Goal: Task Accomplishment & Management: Complete application form

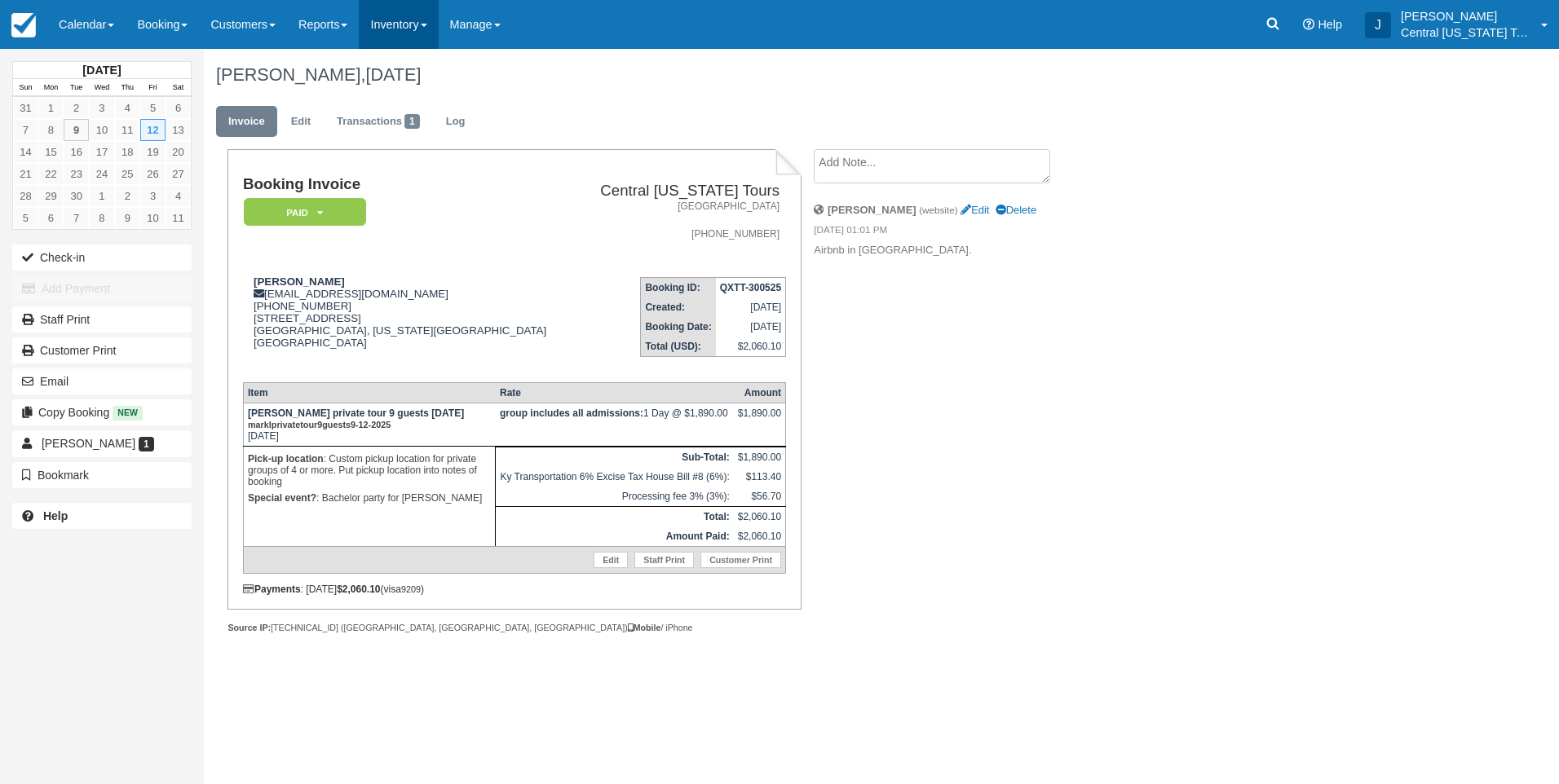
click at [406, 31] on link "Inventory" at bounding box center [398, 25] width 79 height 49
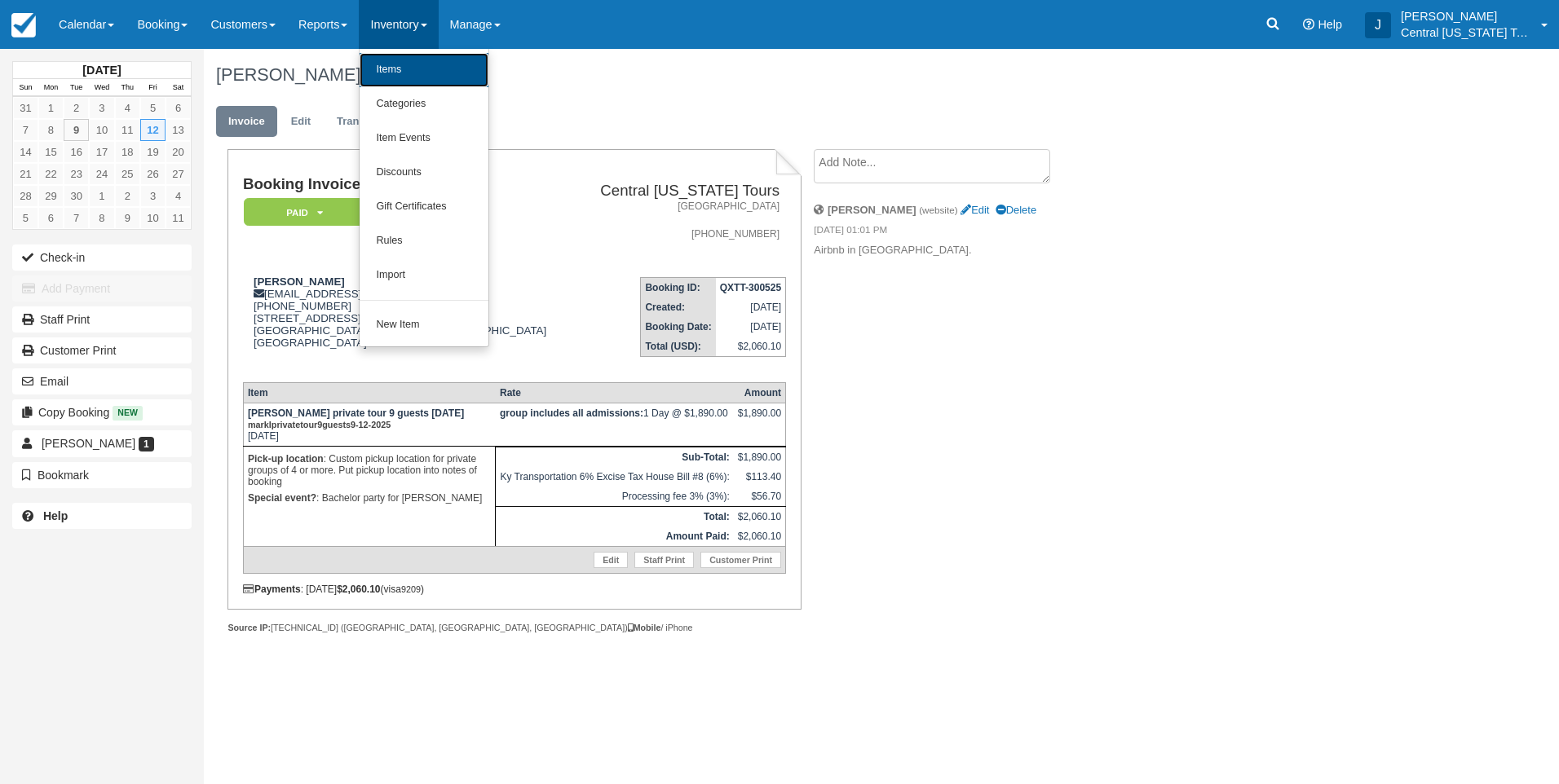
click at [418, 64] on link "Items" at bounding box center [424, 70] width 129 height 34
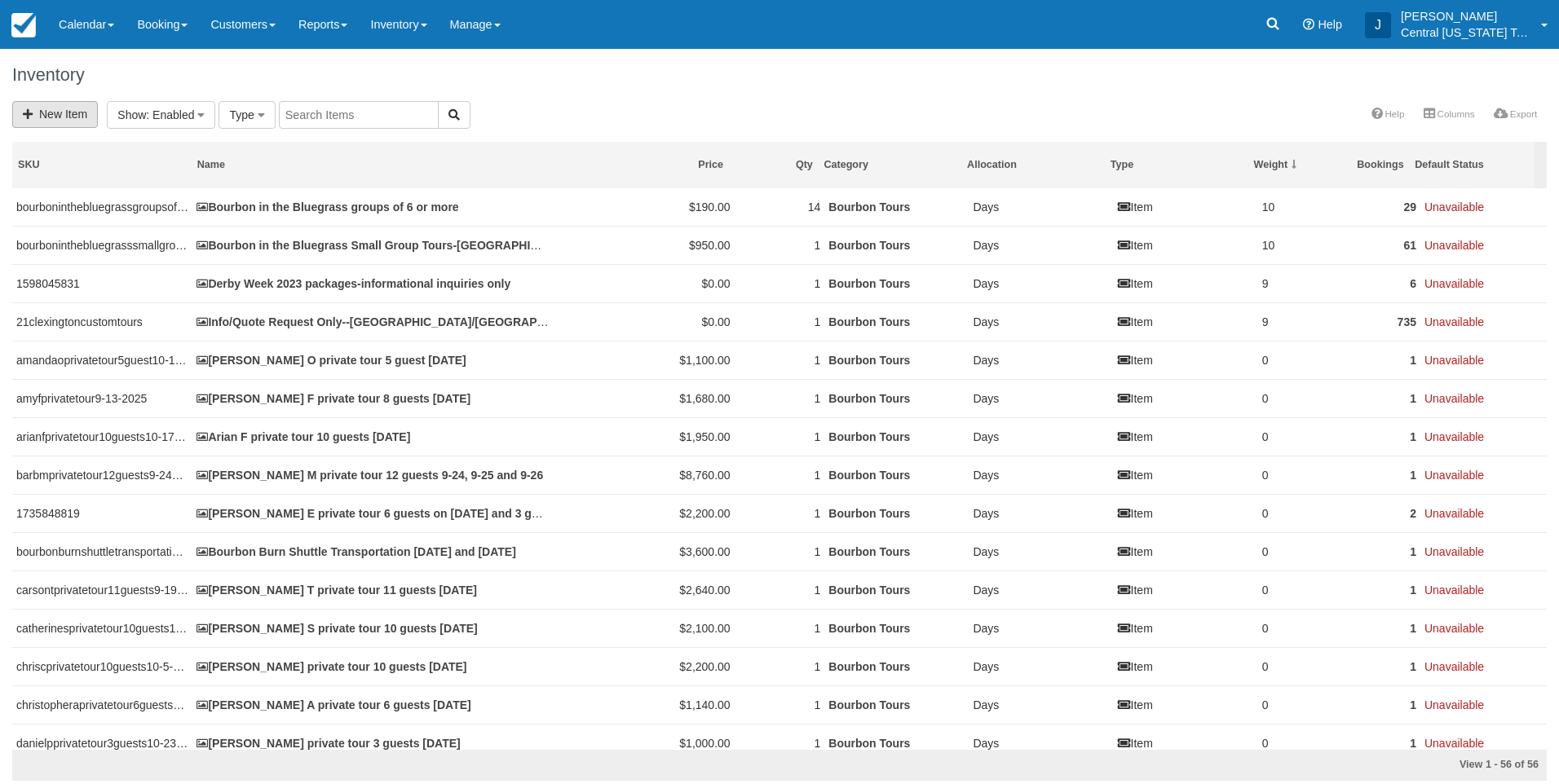
click at [72, 114] on link "New Item" at bounding box center [54, 114] width 86 height 27
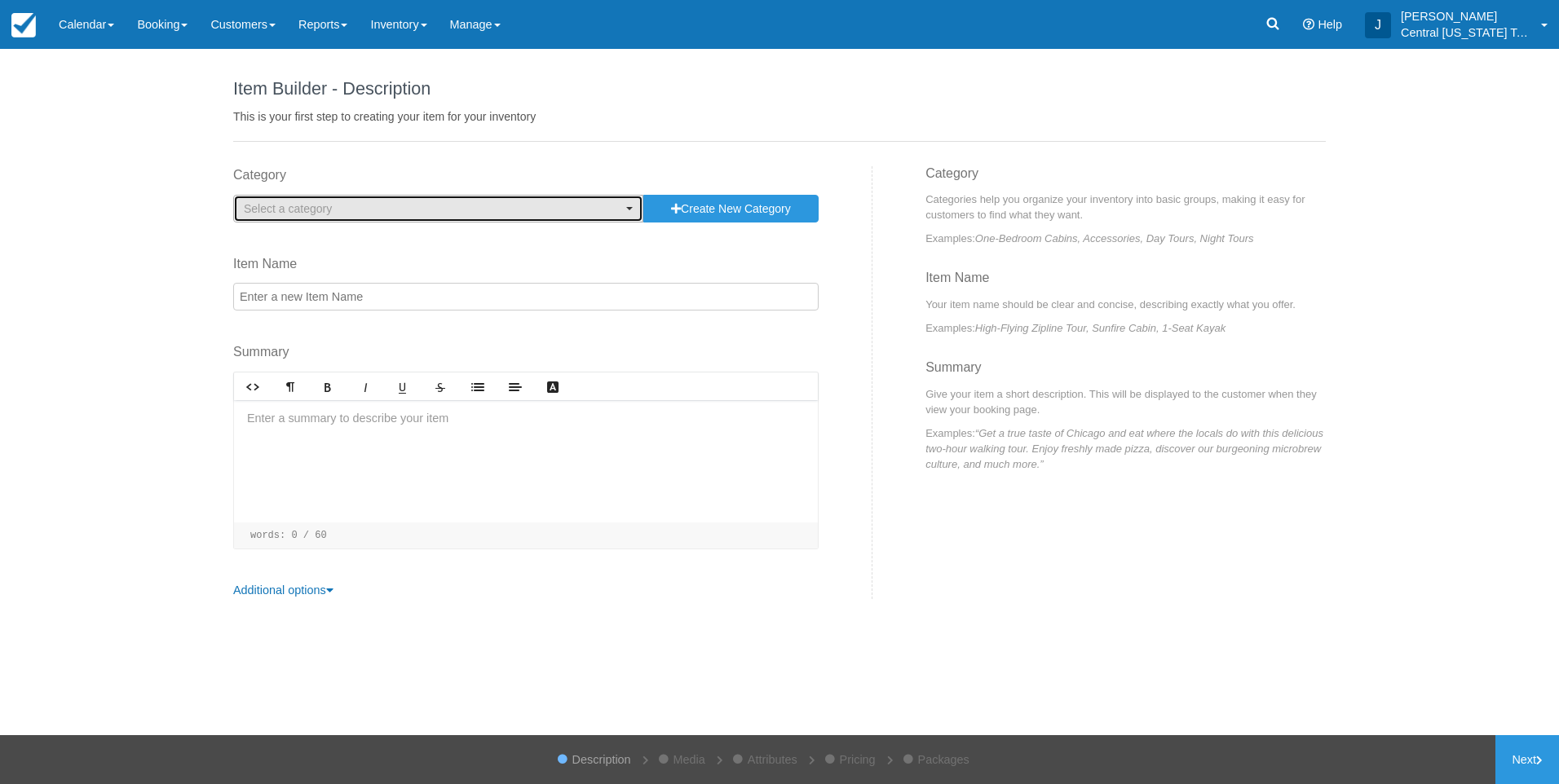
click at [291, 211] on span "Select a category" at bounding box center [287, 208] width 88 height 13
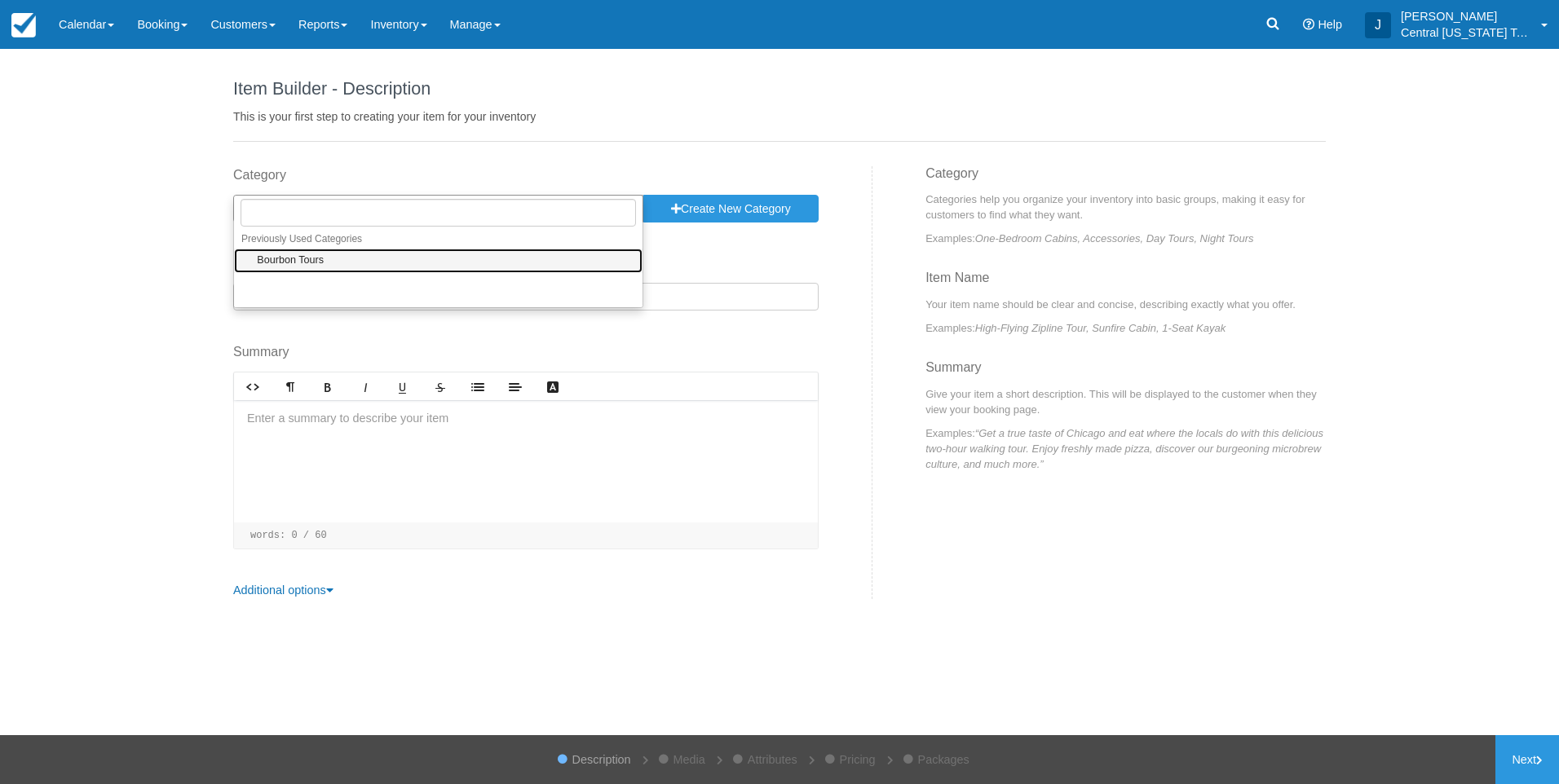
click at [295, 258] on span "Bourbon Tours" at bounding box center [291, 260] width 67 height 15
select select "1"
click at [313, 294] on input "Item Name" at bounding box center [526, 296] width 585 height 28
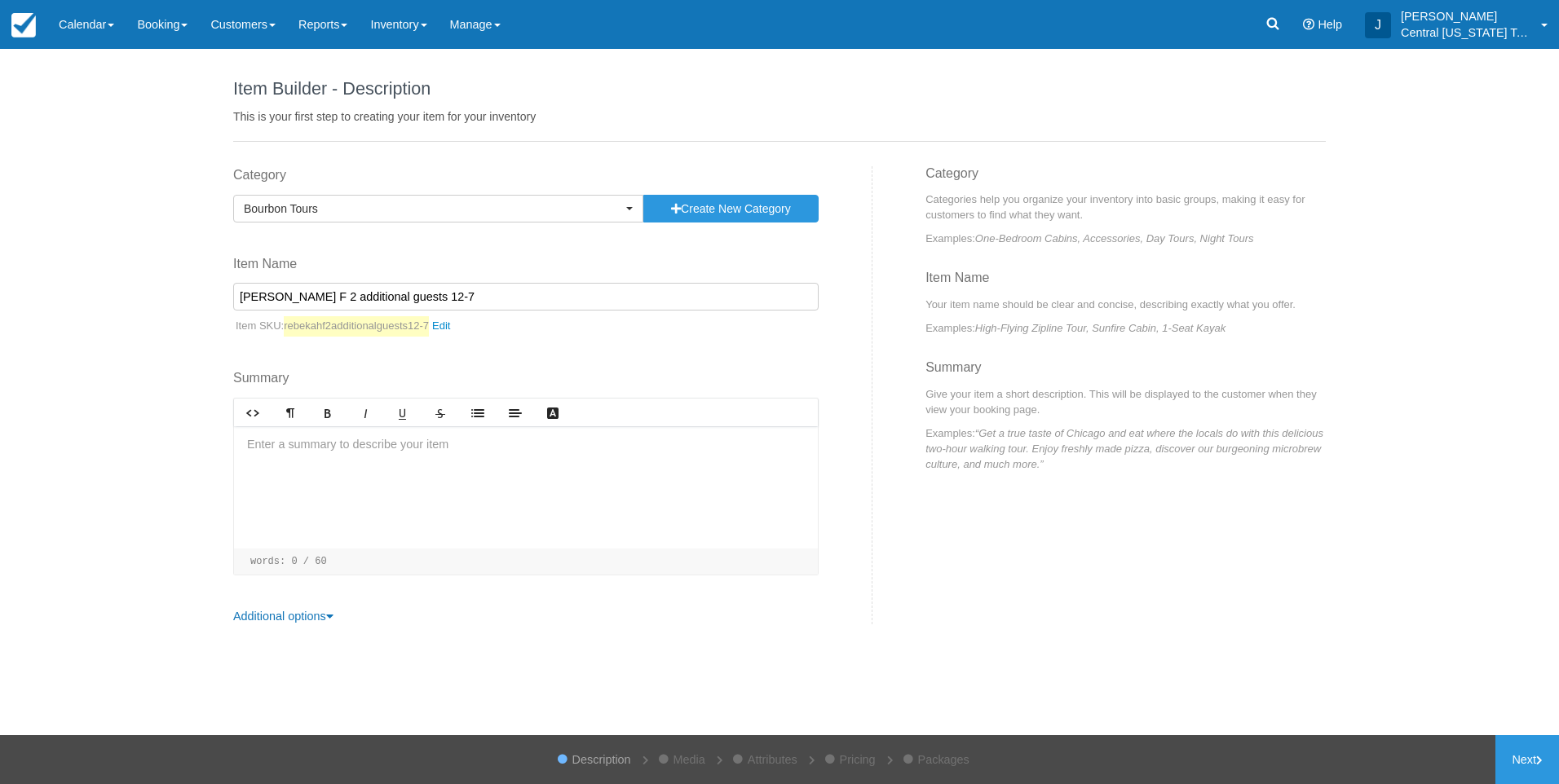
click at [450, 296] on input "Rebekah F 2 additional guests 12-7" at bounding box center [526, 296] width 585 height 28
type input "Rebekah F 2 additional guests 10-18"
click at [323, 458] on div at bounding box center [525, 488] width 583 height 122
click at [302, 485] on div "﻿2 additional guests 10-18-2025" at bounding box center [525, 488] width 583 height 122
click at [432, 446] on p "﻿2 additional guests 10-18-2025" at bounding box center [526, 445] width 558 height 18
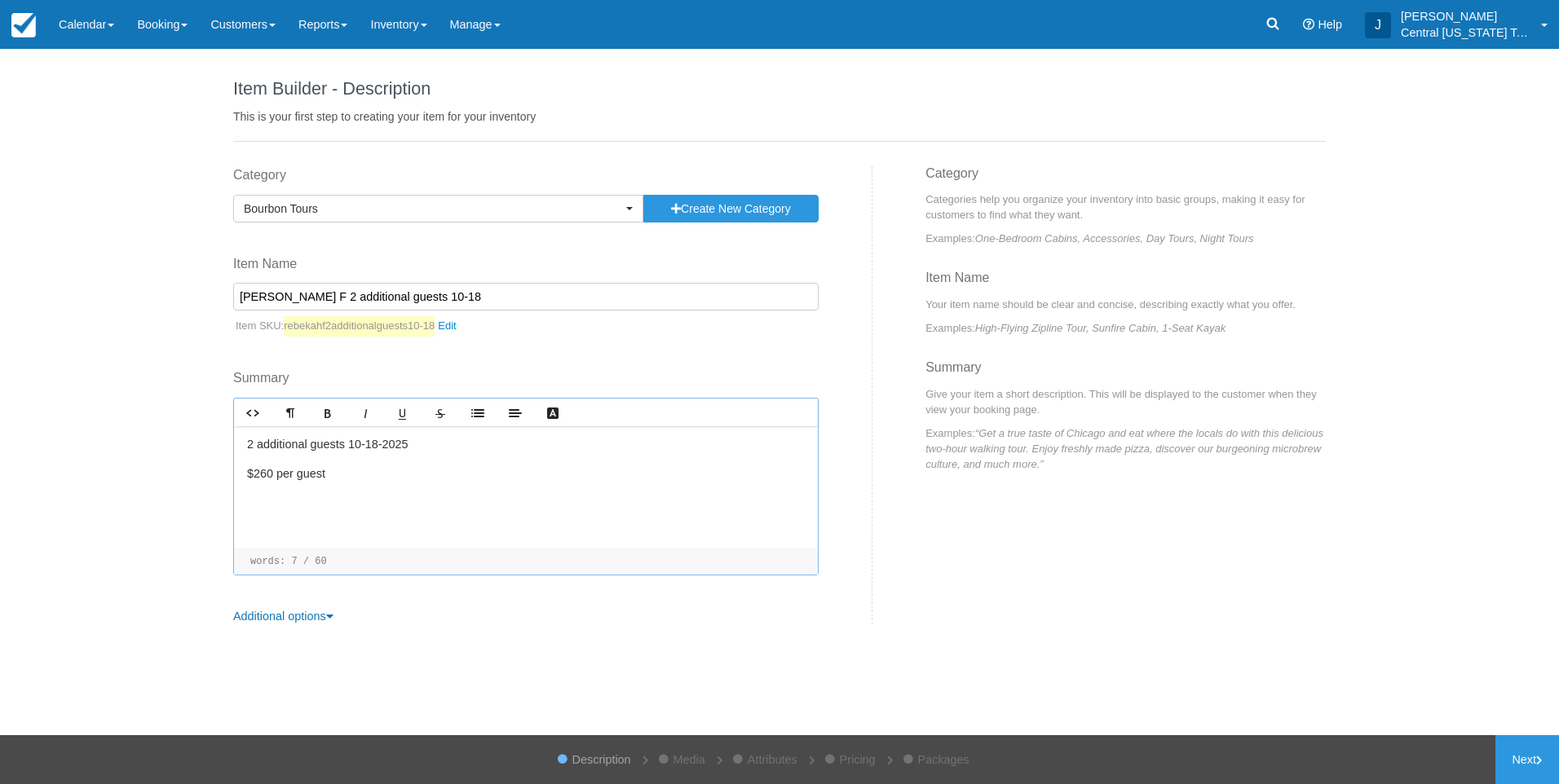
click at [357, 481] on p "﻿$260 per guest" at bounding box center [526, 474] width 558 height 18
click at [1522, 756] on link "Next" at bounding box center [1526, 759] width 64 height 49
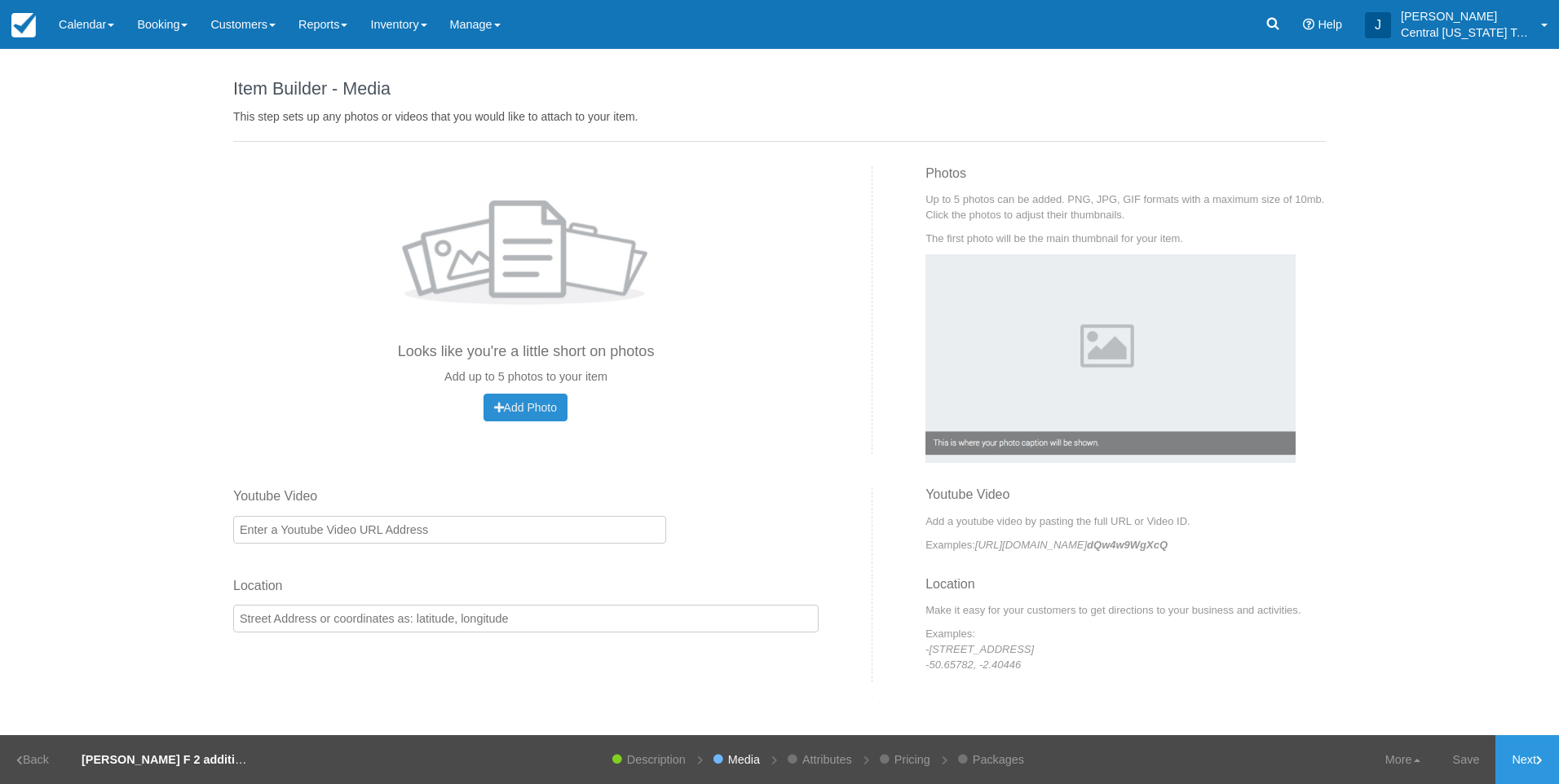
click at [557, 414] on button "Add Photo Uploading..." at bounding box center [525, 408] width 84 height 28
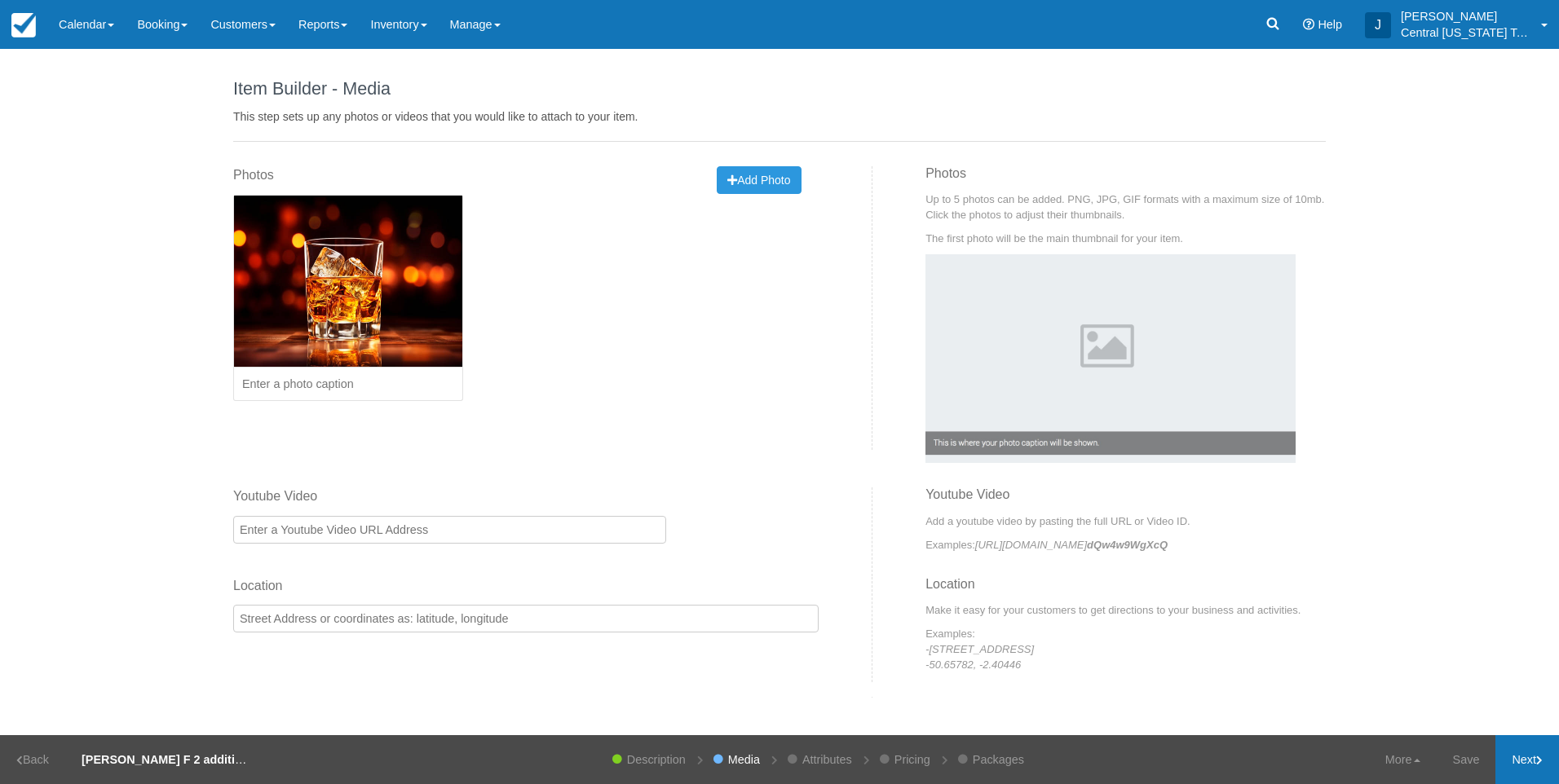
click at [1533, 768] on link "Next" at bounding box center [1526, 759] width 64 height 49
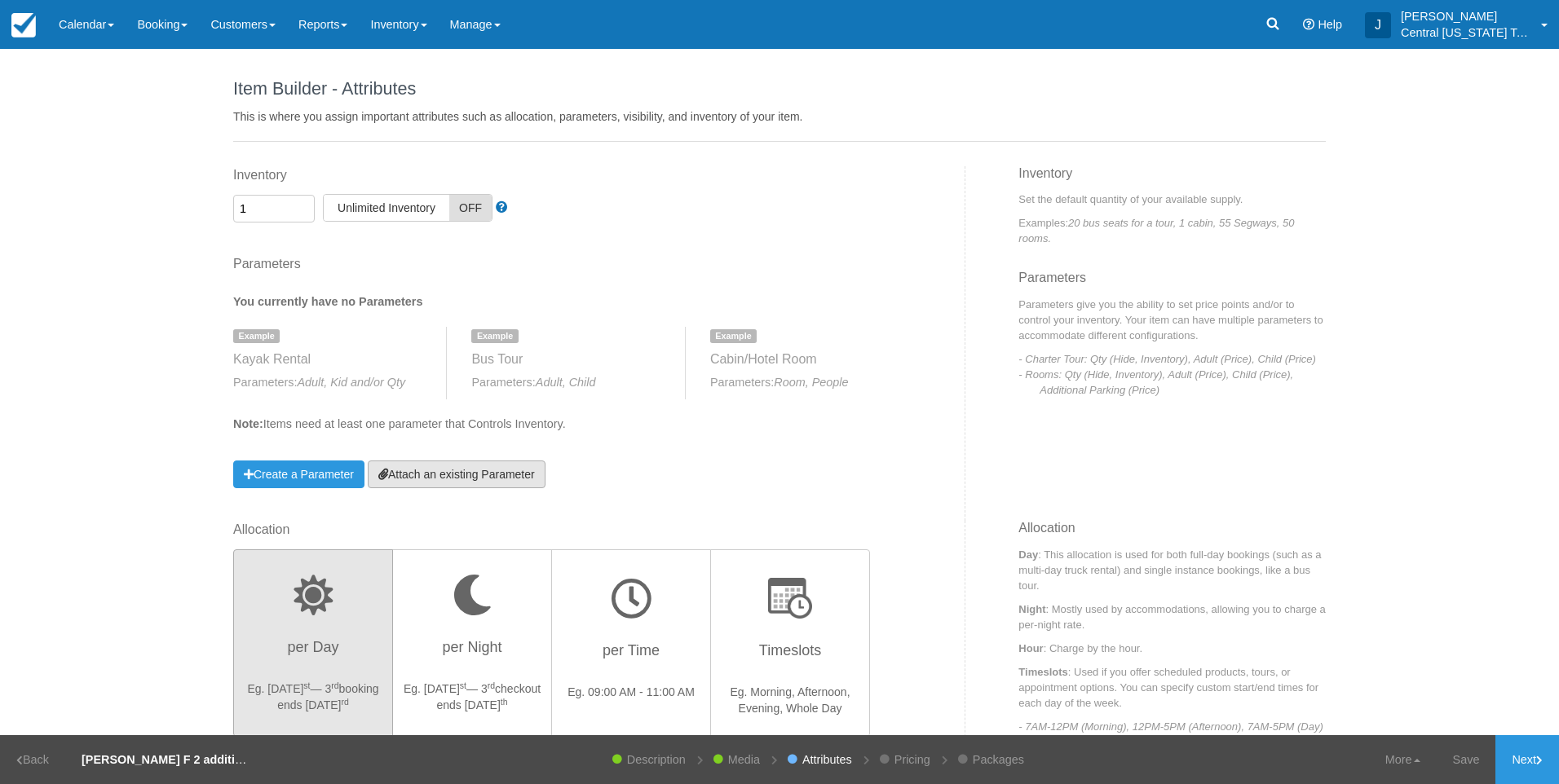
click at [468, 479] on link "Attach an existing Parameter" at bounding box center [456, 474] width 177 height 28
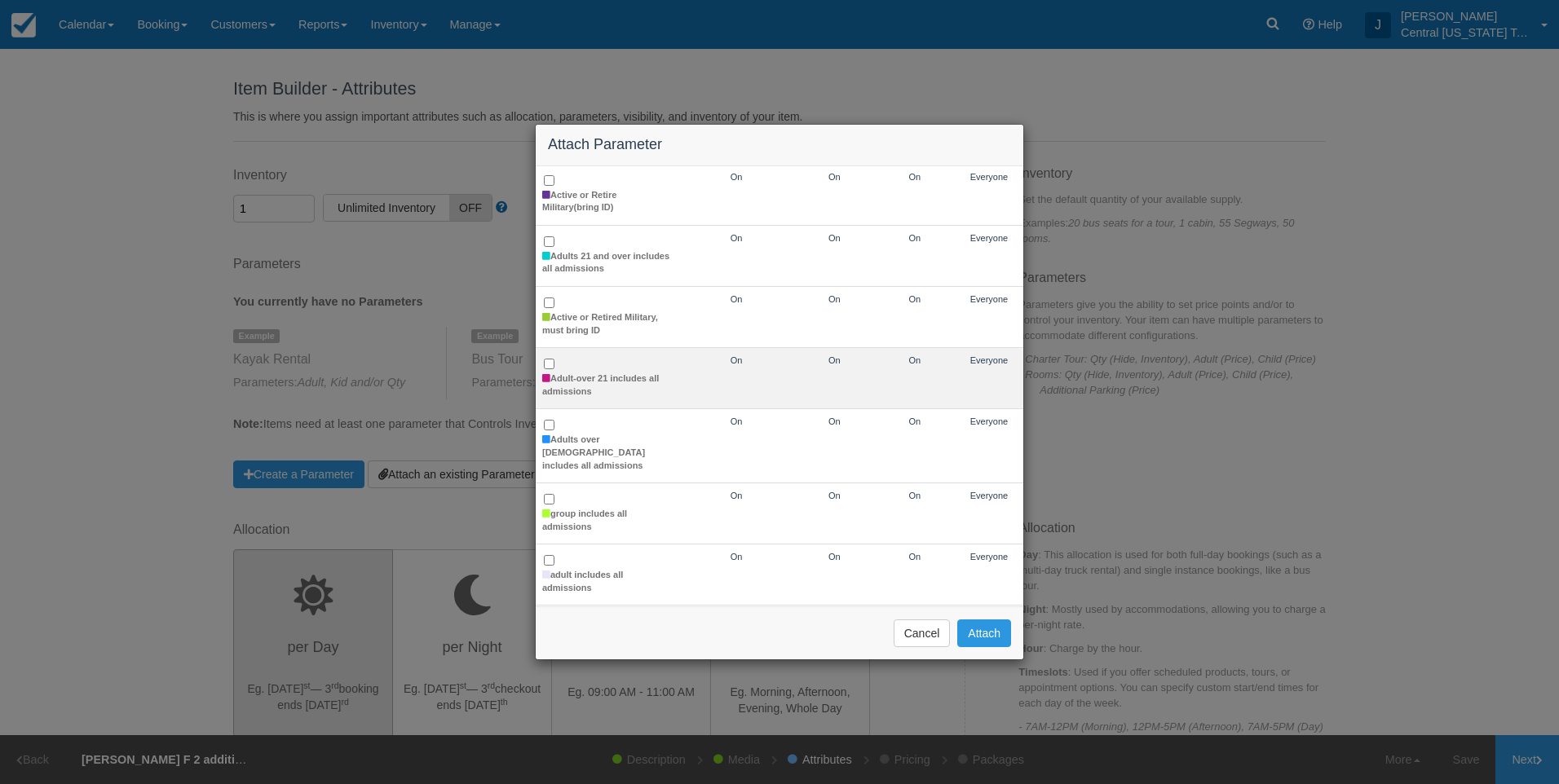
scroll to position [163, 0]
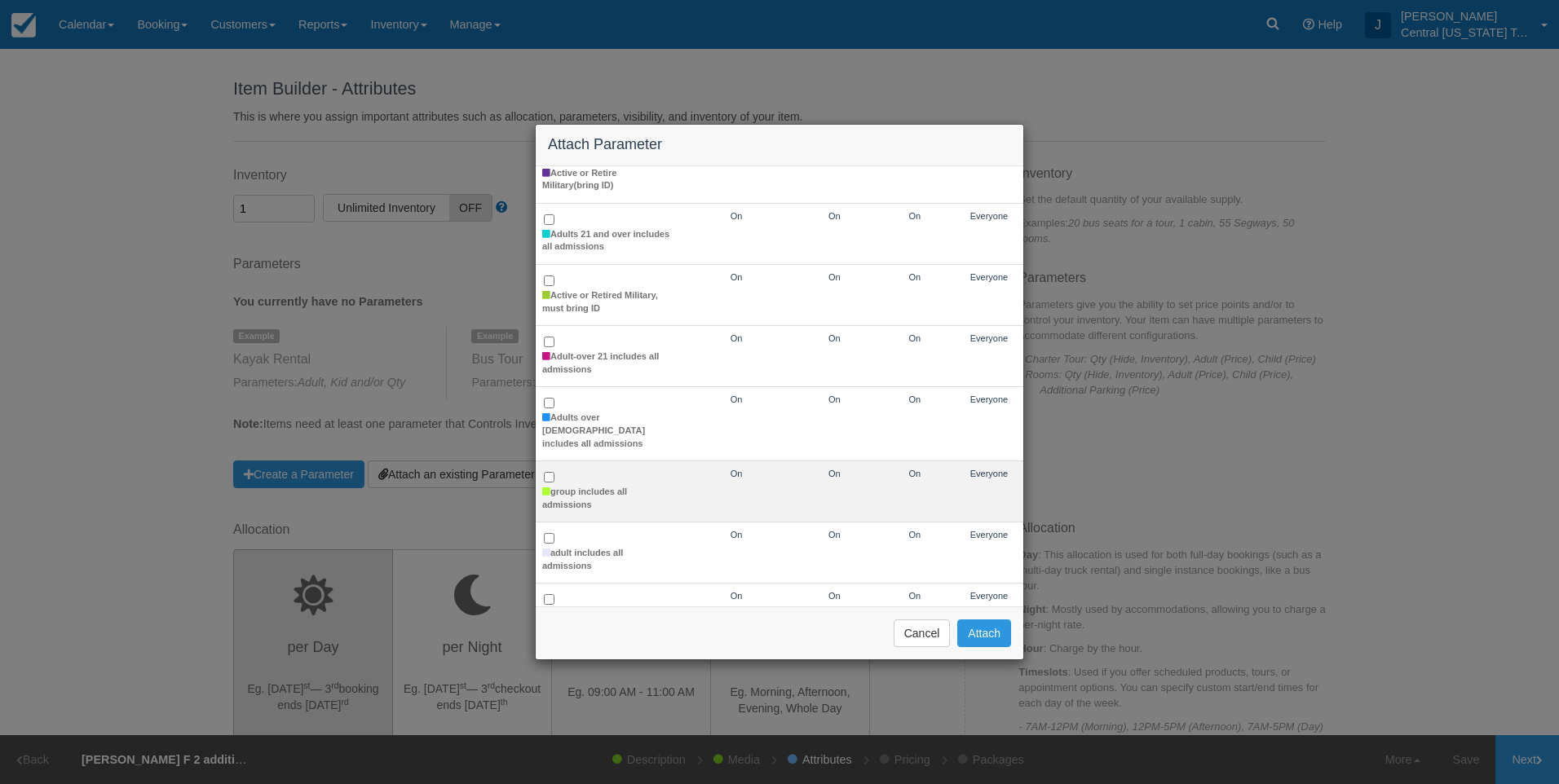
click at [551, 471] on td "group includes all admissions" at bounding box center [607, 491] width 143 height 61
checkbox input "true"
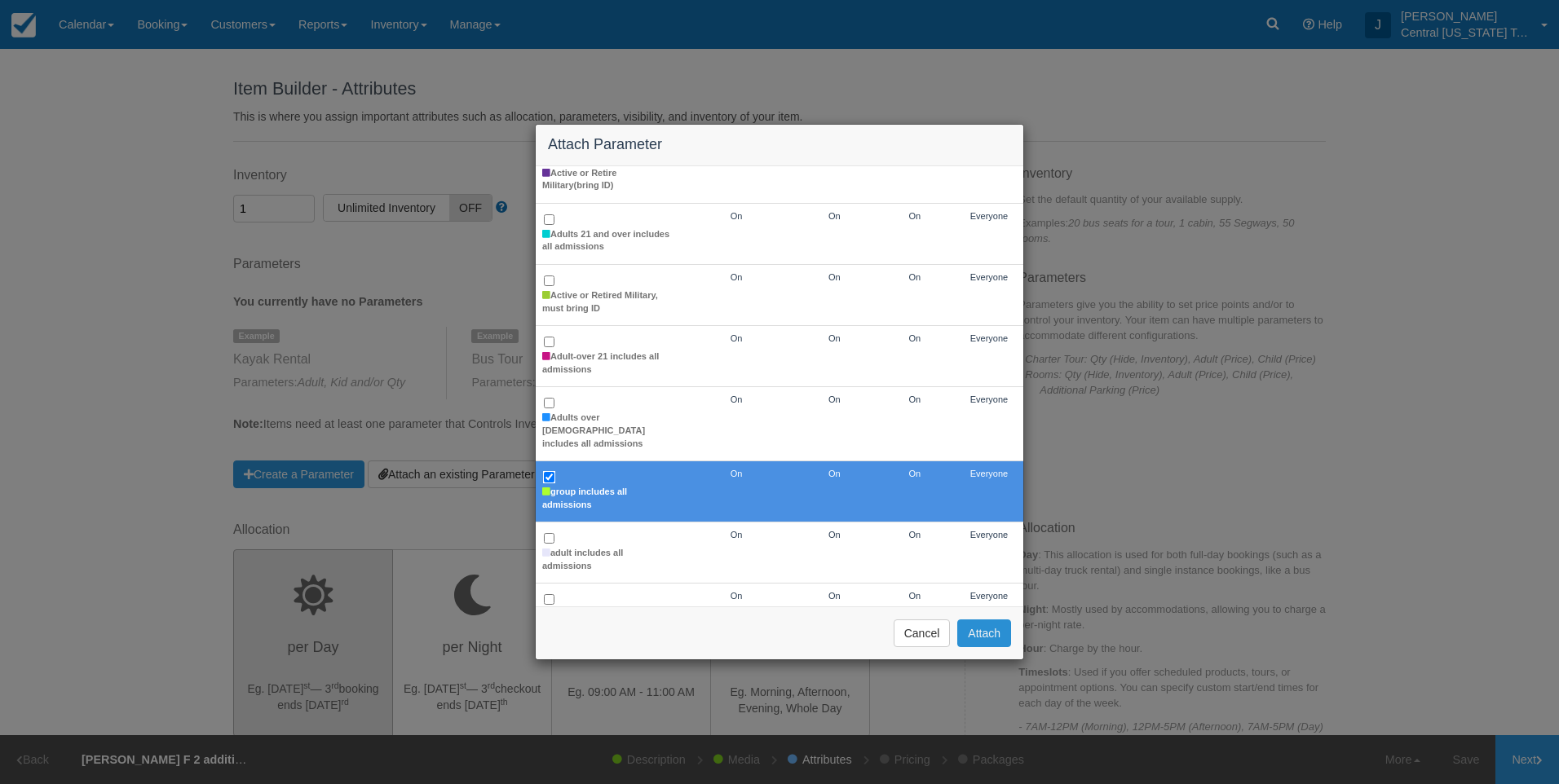
click at [982, 629] on button "Attach" at bounding box center [983, 633] width 54 height 28
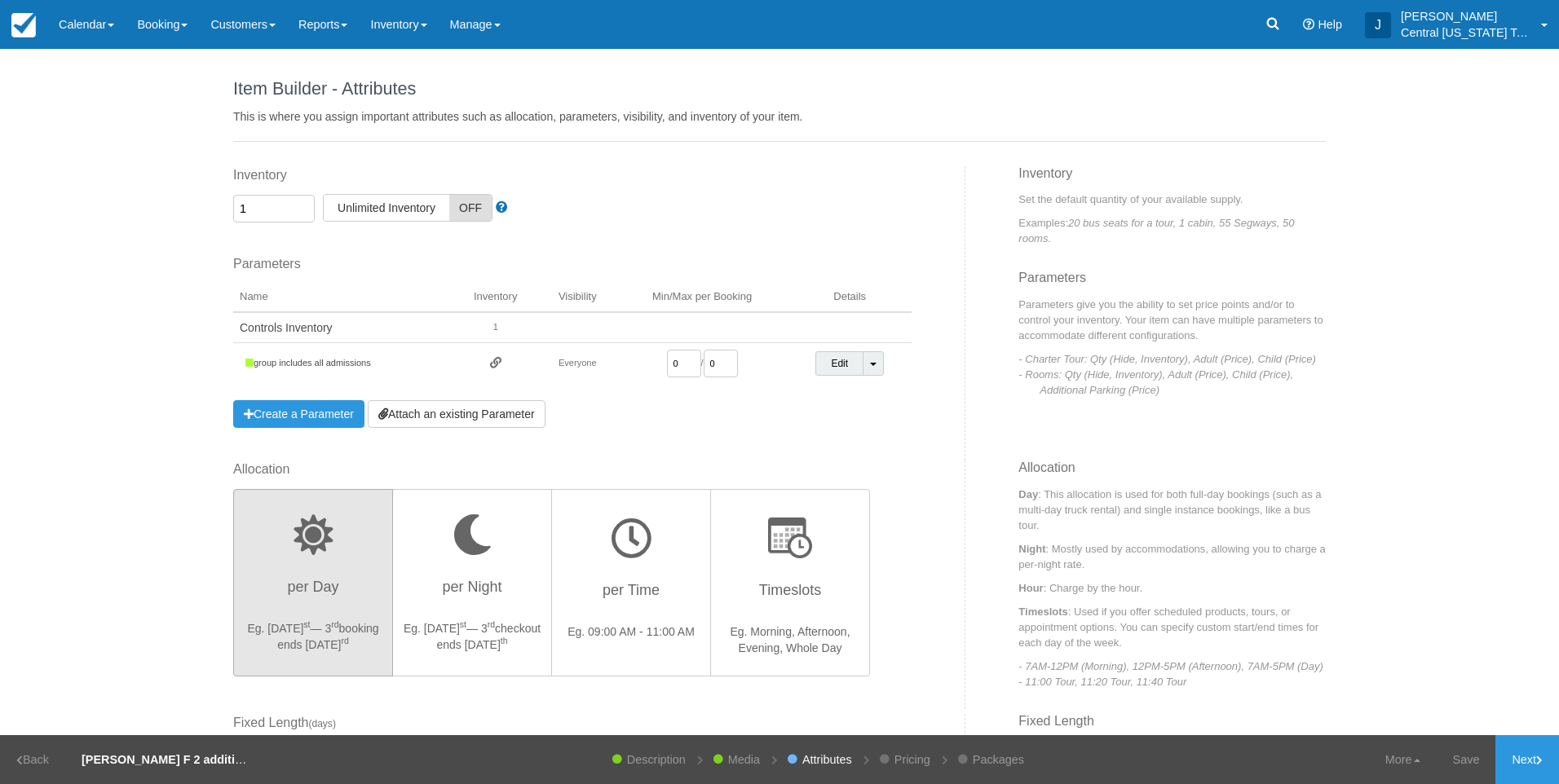
drag, startPoint x: 676, startPoint y: 367, endPoint x: 584, endPoint y: 354, distance: 92.9
click at [586, 361] on tr "group includes all admissions Everyone 0 / 0 Edit Toggle Dropdown Detach Parame…" at bounding box center [573, 363] width 678 height 41
type input "1"
click at [1531, 762] on link "Next" at bounding box center [1526, 759] width 64 height 49
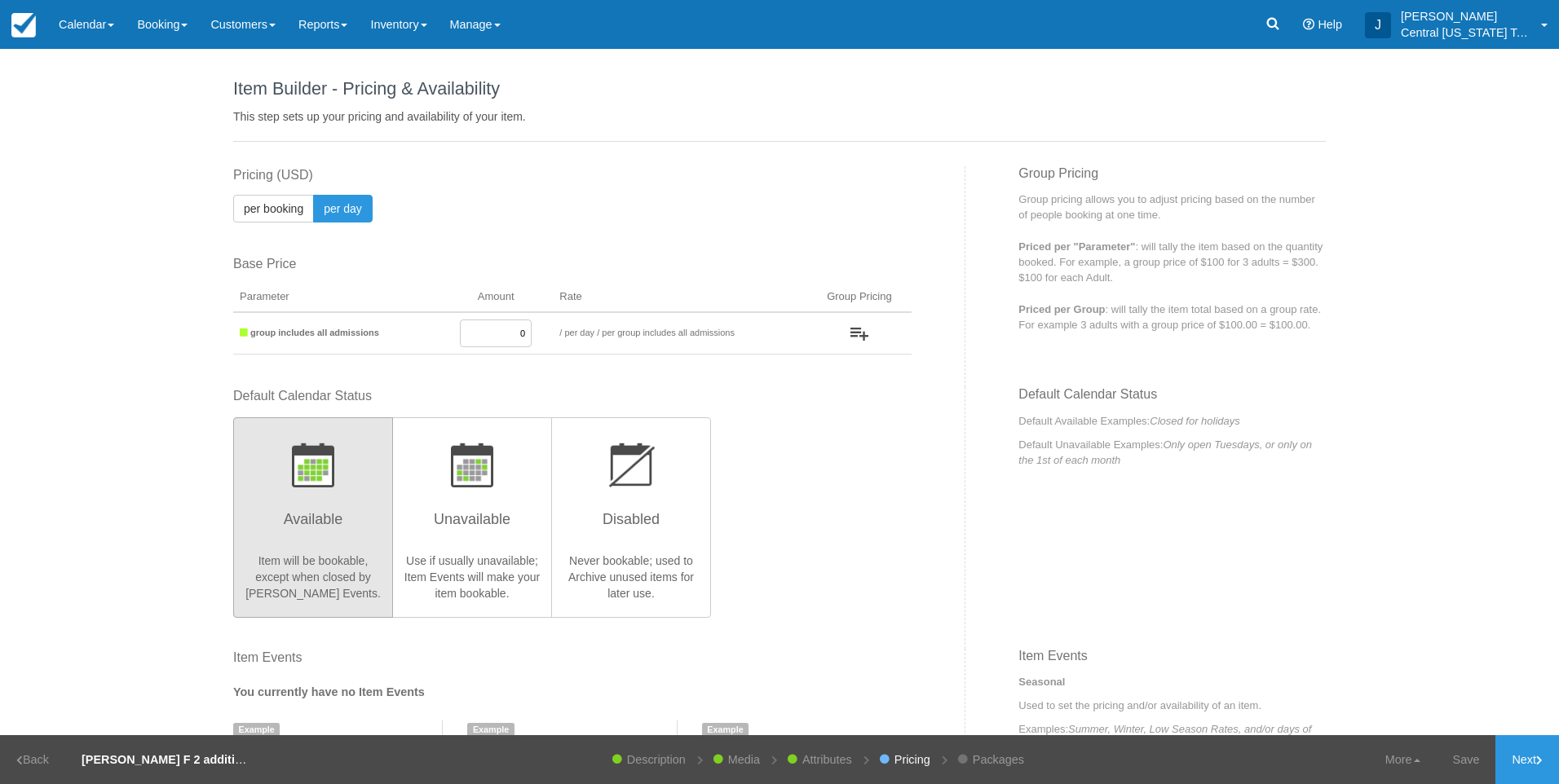
drag, startPoint x: 482, startPoint y: 335, endPoint x: 655, endPoint y: 321, distance: 173.6
click at [617, 323] on tr "group includes all admissions 0 / per booking per day / per group includes all …" at bounding box center [573, 333] width 678 height 42
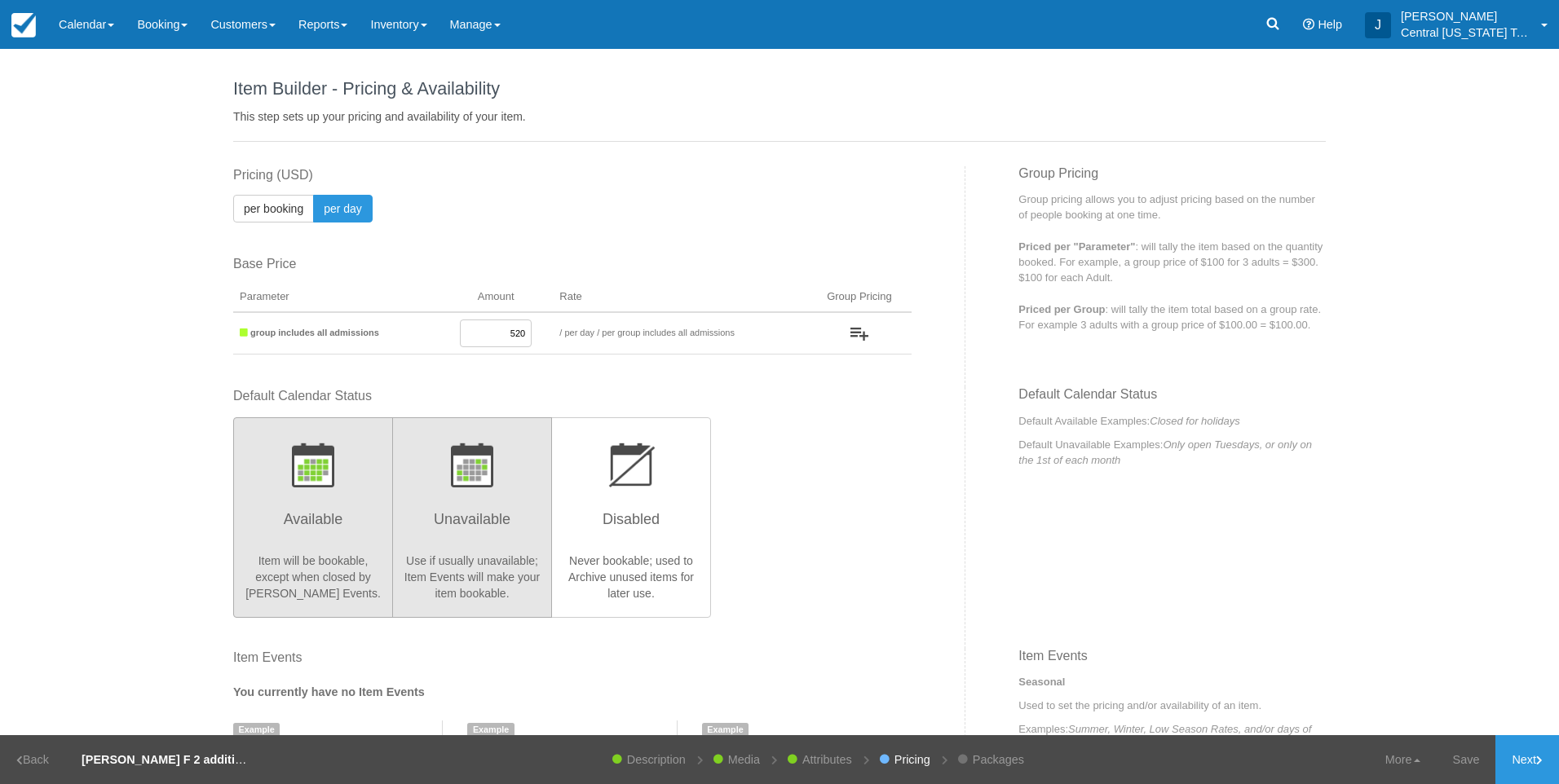
type input "520"
click at [480, 540] on h3 "Unavailable" at bounding box center [472, 523] width 139 height 40
radio input "true"
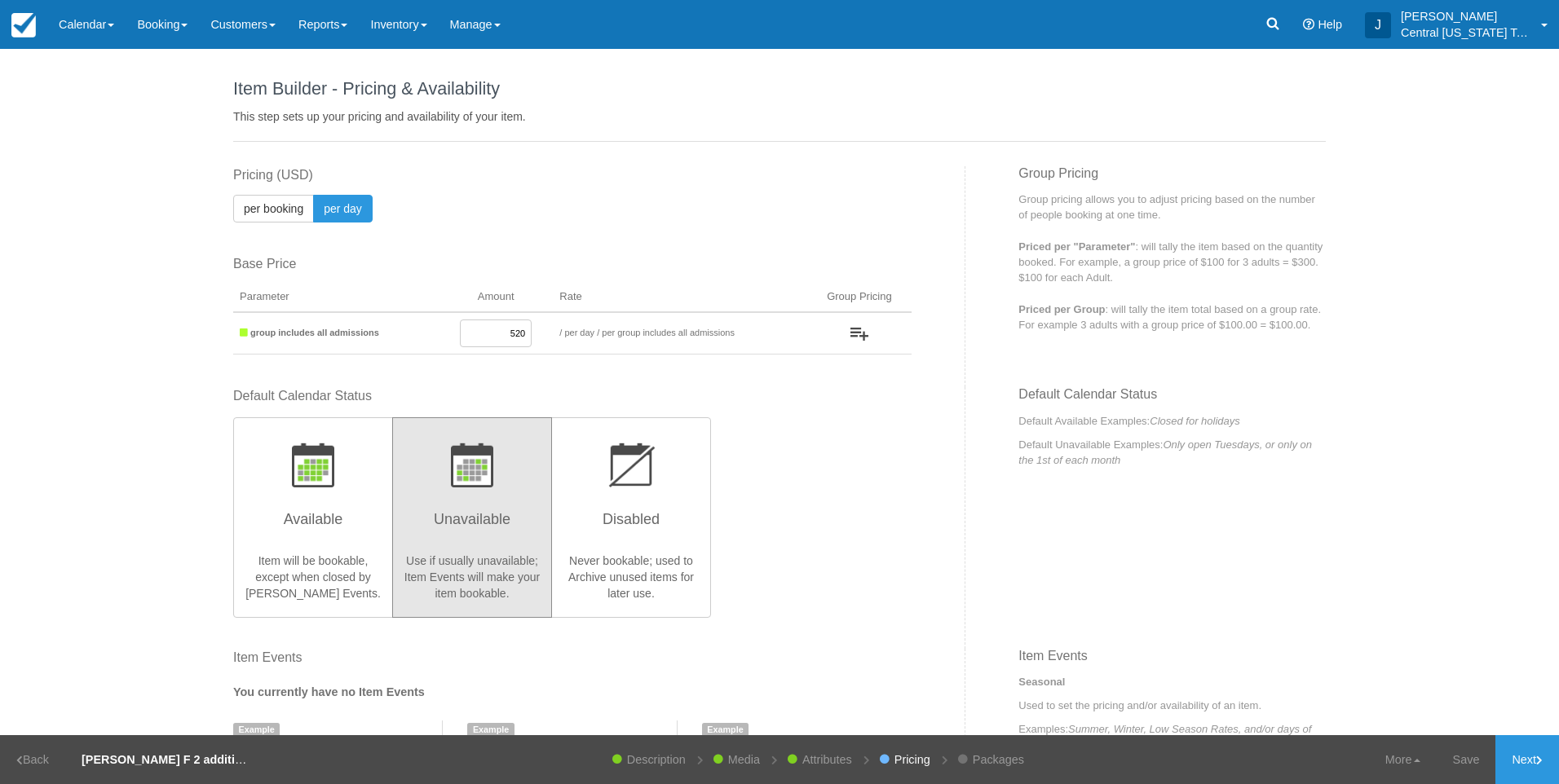
click at [877, 526] on div "Default Calendar Status Available Item will be bookable, except when closed by …" at bounding box center [573, 501] width 678 height 229
click at [1526, 748] on link "Next" at bounding box center [1526, 759] width 64 height 49
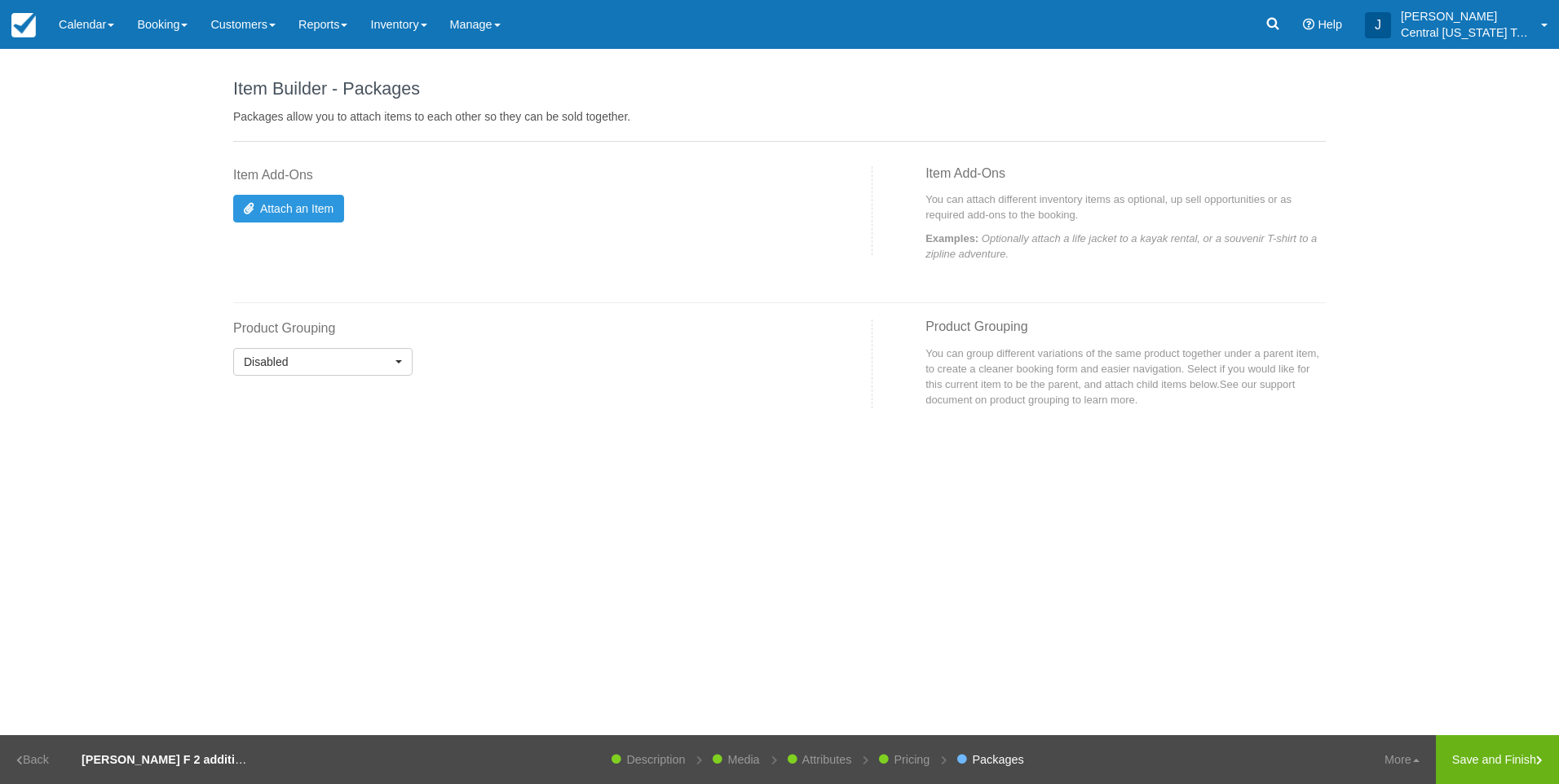
drag, startPoint x: 1462, startPoint y: 757, endPoint x: 1098, endPoint y: 587, distance: 401.7
click at [1462, 758] on link "Save and Finish" at bounding box center [1497, 759] width 123 height 49
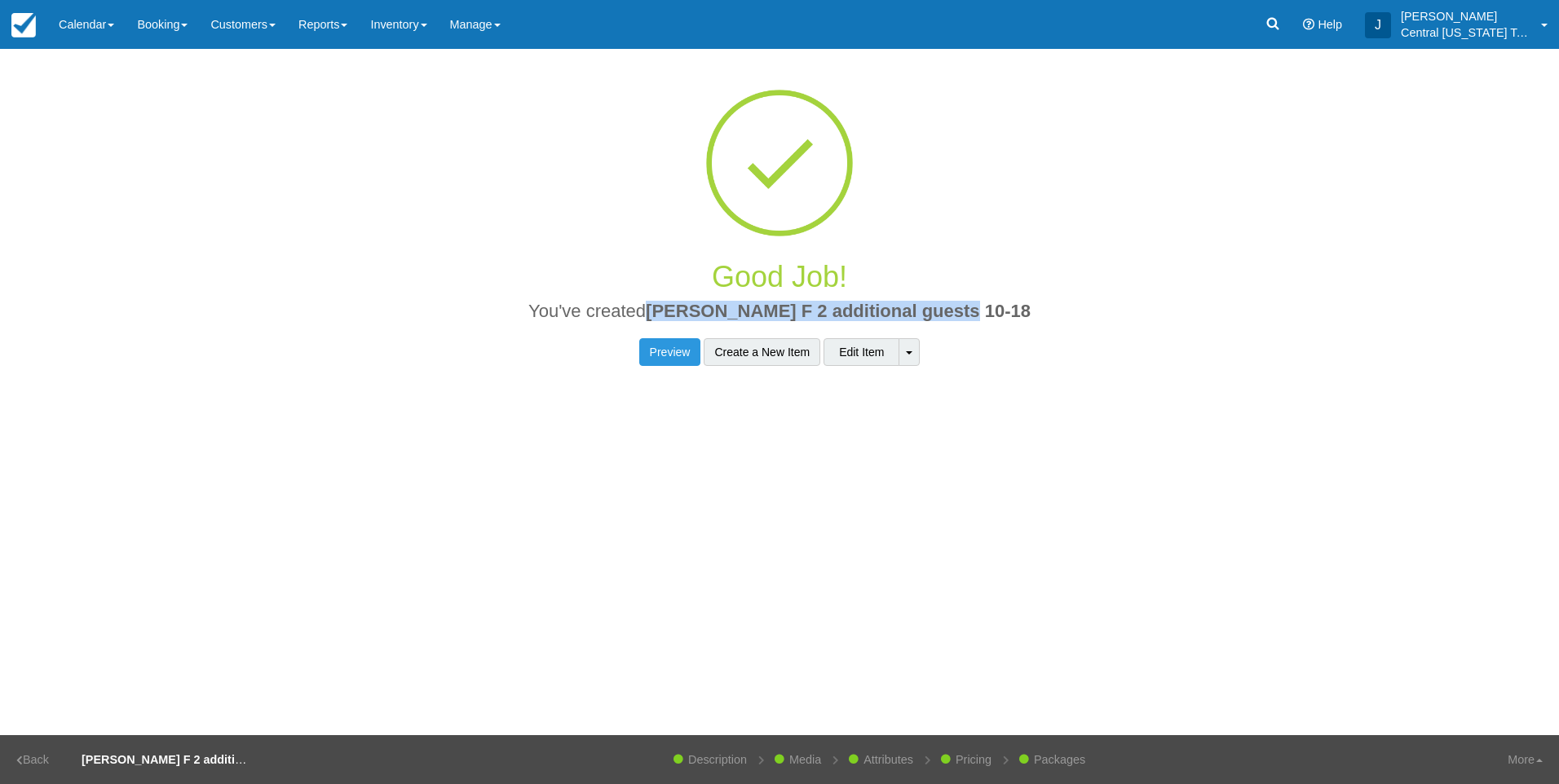
drag, startPoint x: 1021, startPoint y: 313, endPoint x: 689, endPoint y: 324, distance: 332.2
click at [689, 324] on h2 "You've created Rebekah F 2 additional guests 10-18" at bounding box center [780, 315] width 1068 height 29
drag, startPoint x: 689, startPoint y: 323, endPoint x: 706, endPoint y: 313, distance: 19.7
copy span "Rebekah F 2 additional guests 10-18"
click at [413, 28] on link "Inventory" at bounding box center [398, 25] width 79 height 49
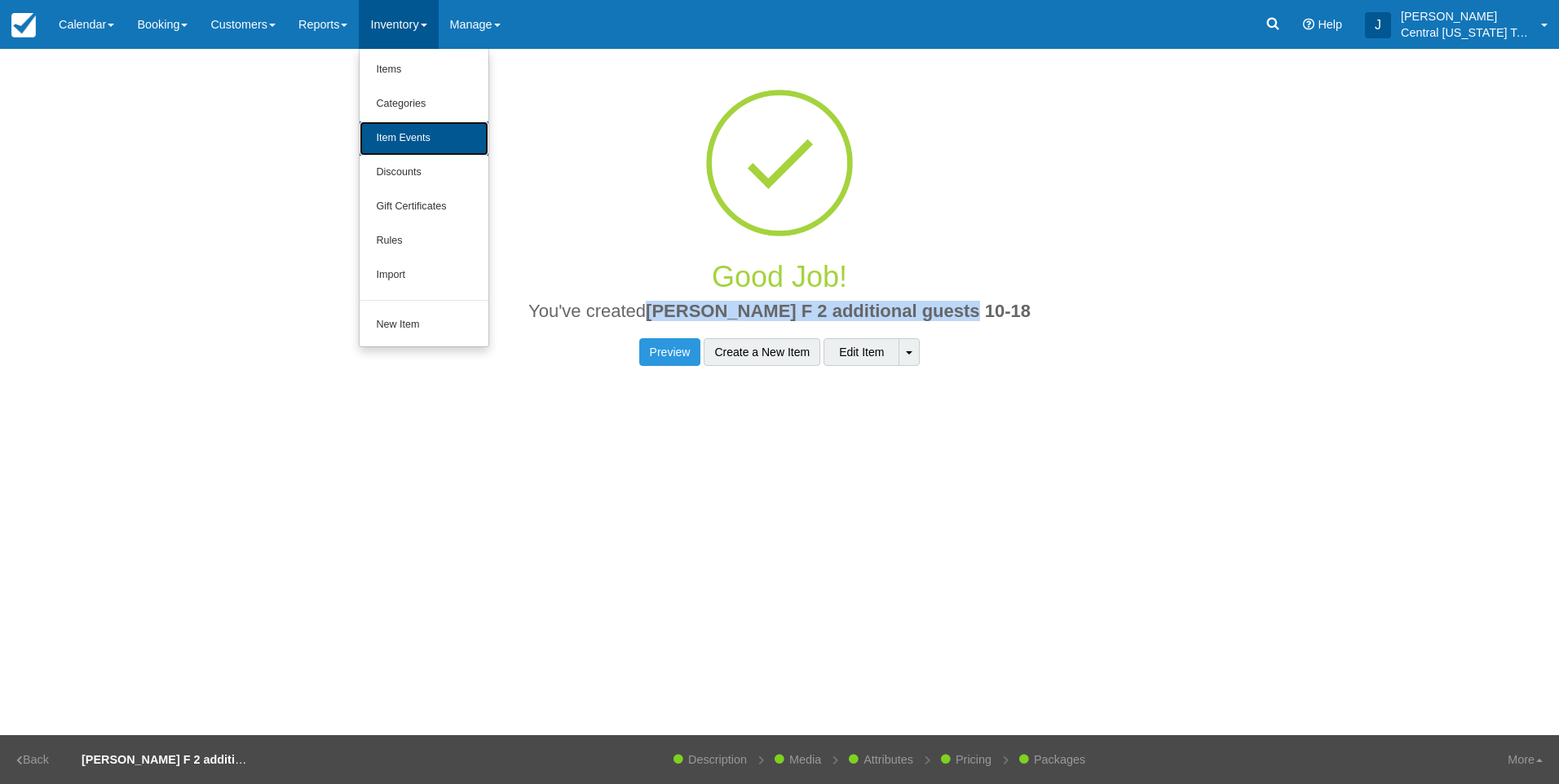
click at [443, 130] on link "Item Events" at bounding box center [424, 138] width 129 height 34
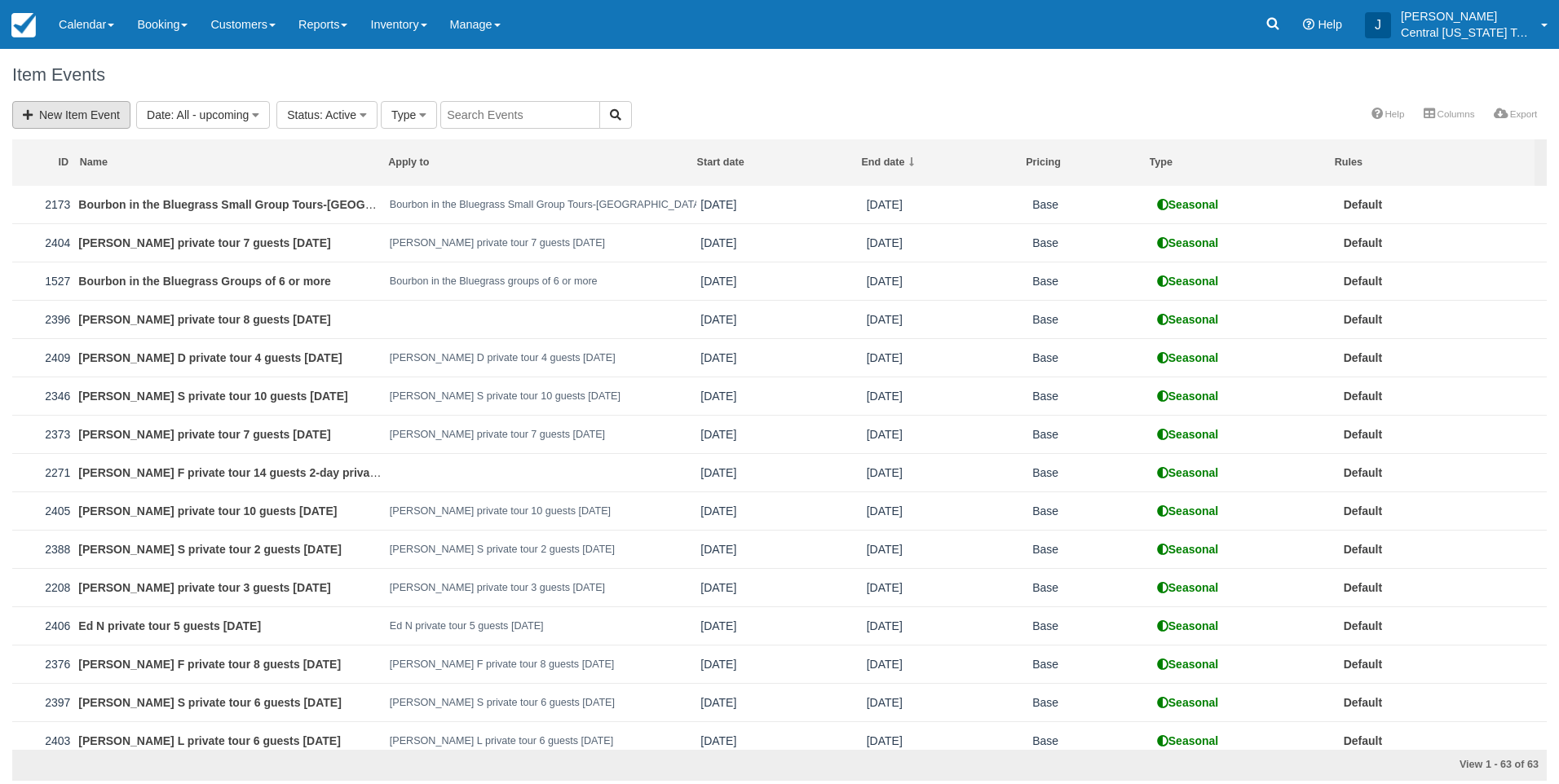
click at [92, 111] on link "New Item Event" at bounding box center [71, 115] width 118 height 28
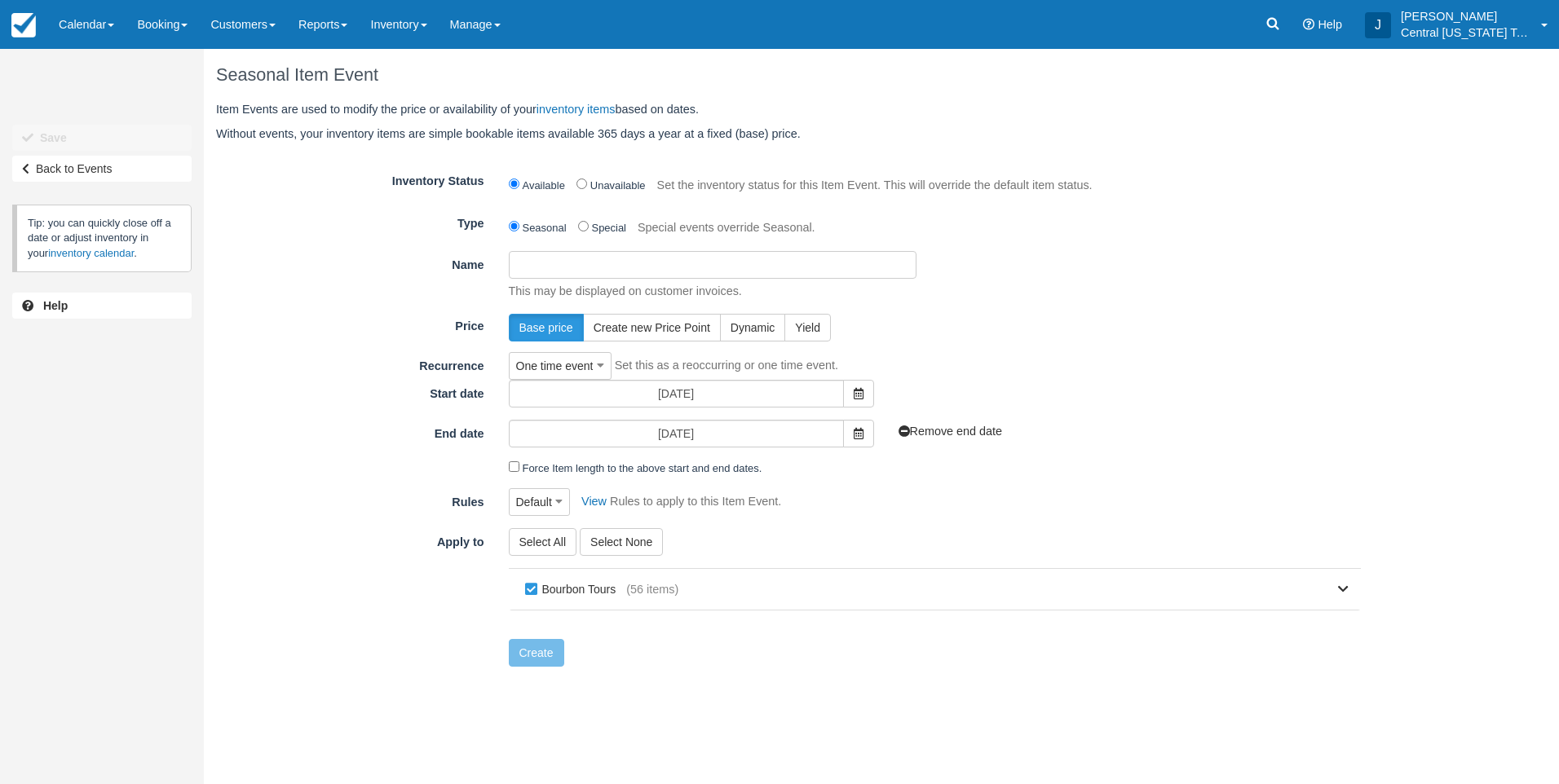
click at [687, 269] on input "Name" at bounding box center [712, 265] width 408 height 28
paste input "[PERSON_NAME] F 2 additional guests 10-18"
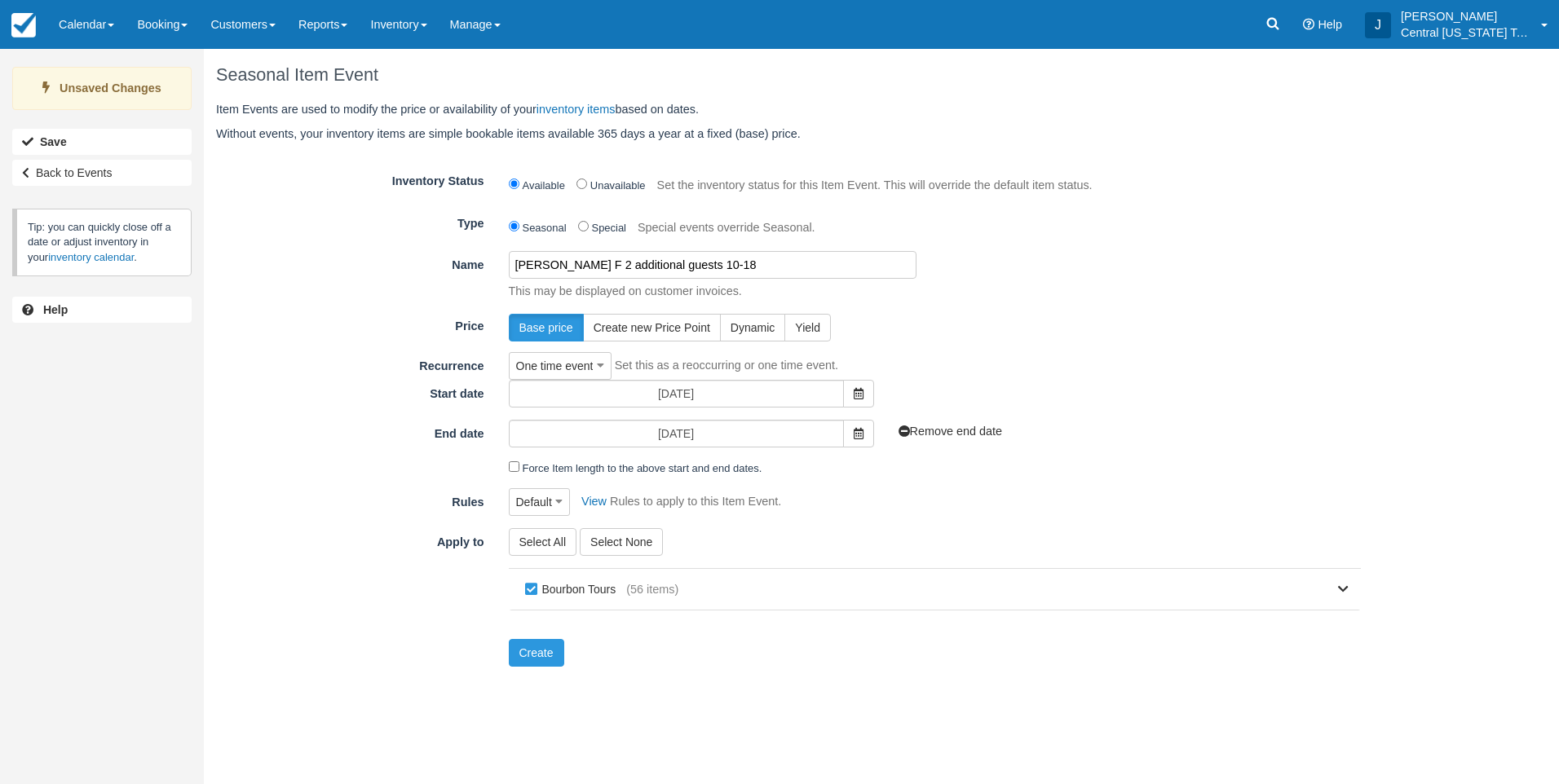
type input "[PERSON_NAME] F 2 additional guests 10-18"
click at [1063, 317] on div "Base price Create new Price Point Dynamic Yield" at bounding box center [935, 327] width 877 height 28
click at [863, 399] on span at bounding box center [857, 394] width 31 height 28
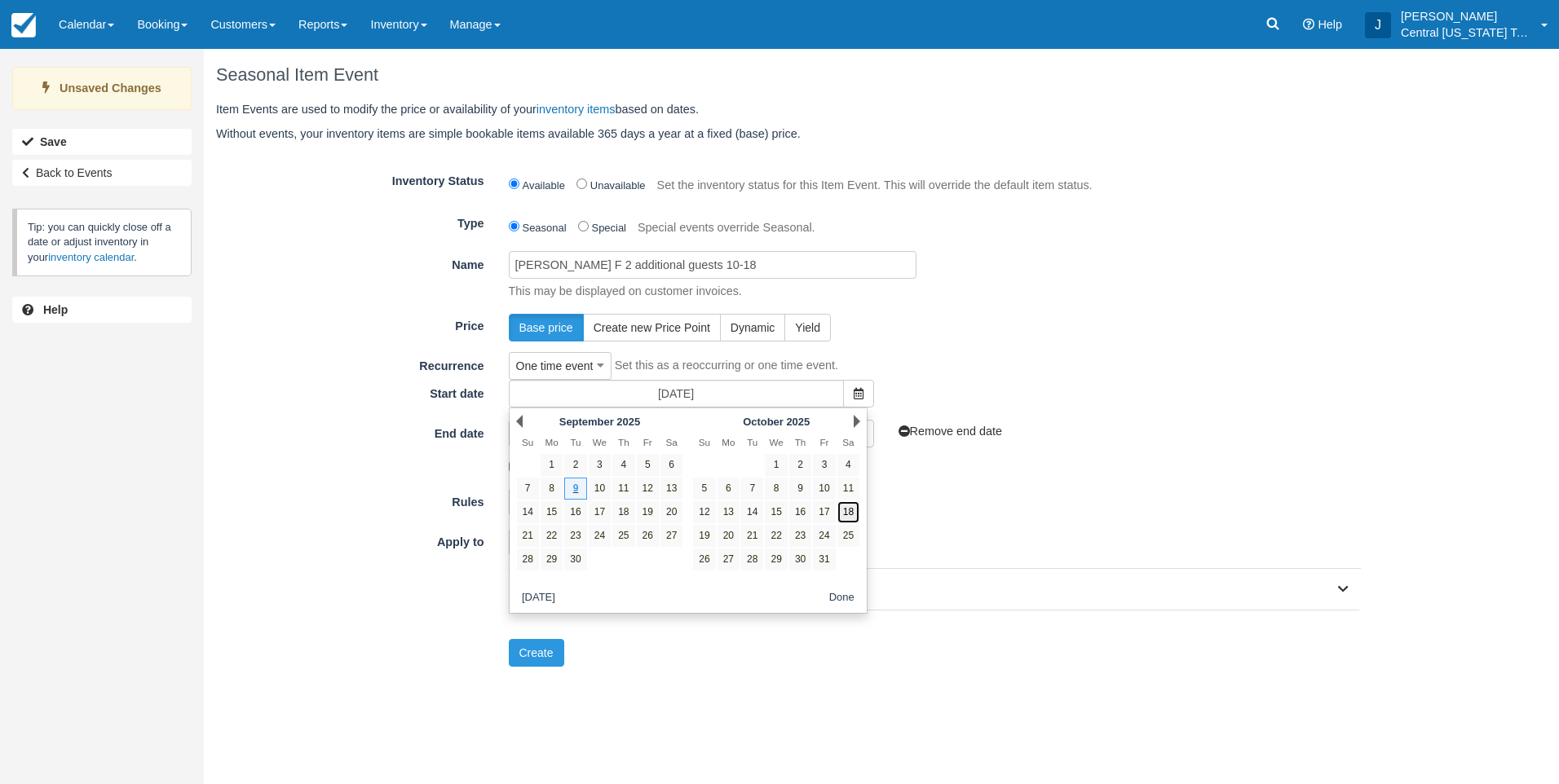
click at [851, 514] on link "18" at bounding box center [848, 512] width 22 height 22
type input "[DATE]"
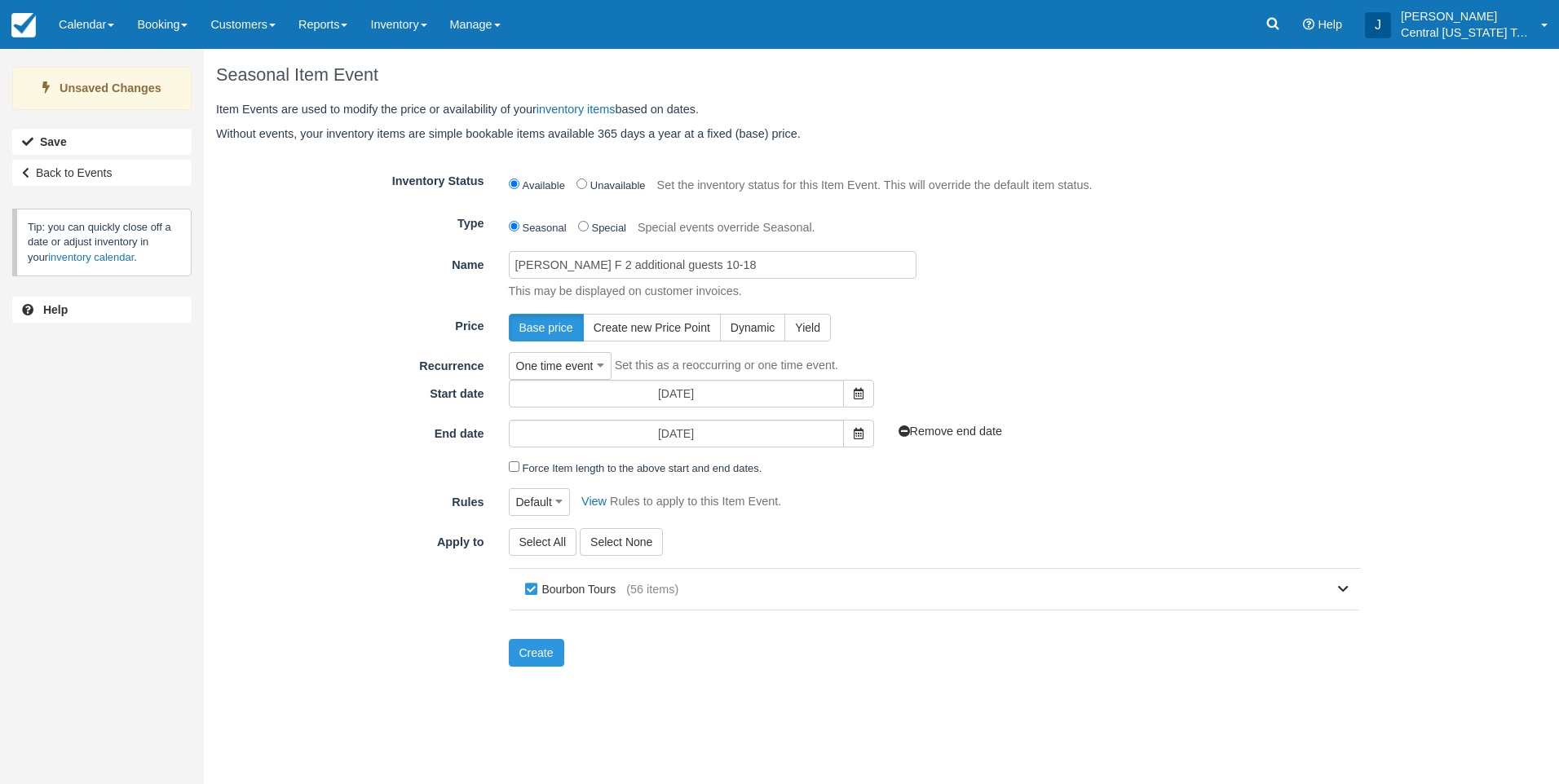
click at [1144, 392] on div "Start date 10/18/25 Add end date" at bounding box center [788, 394] width 1169 height 28
click at [606, 590] on label "Bourbon Tours" at bounding box center [575, 589] width 106 height 25
checkbox input "false"
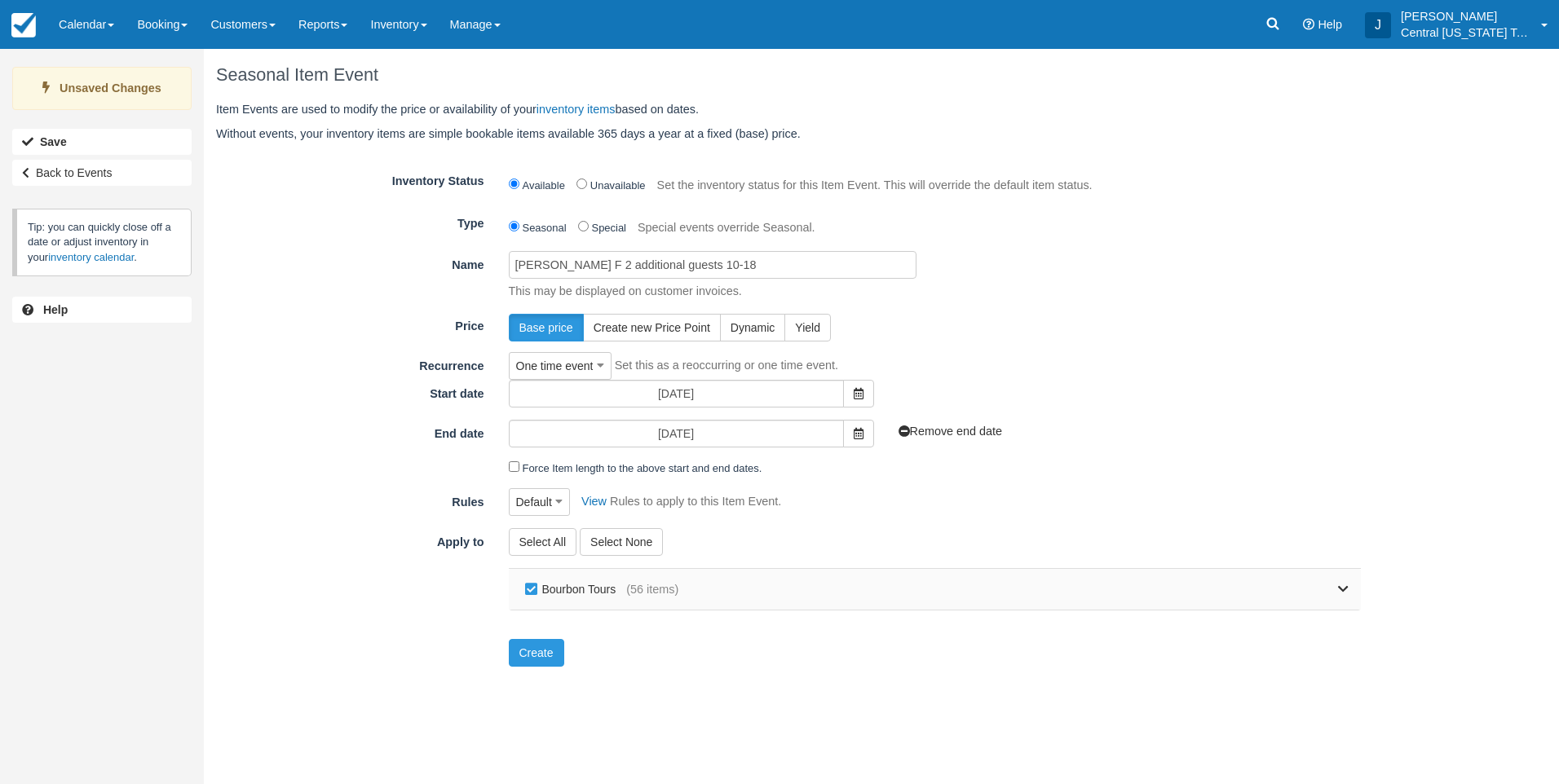
checkbox input "false"
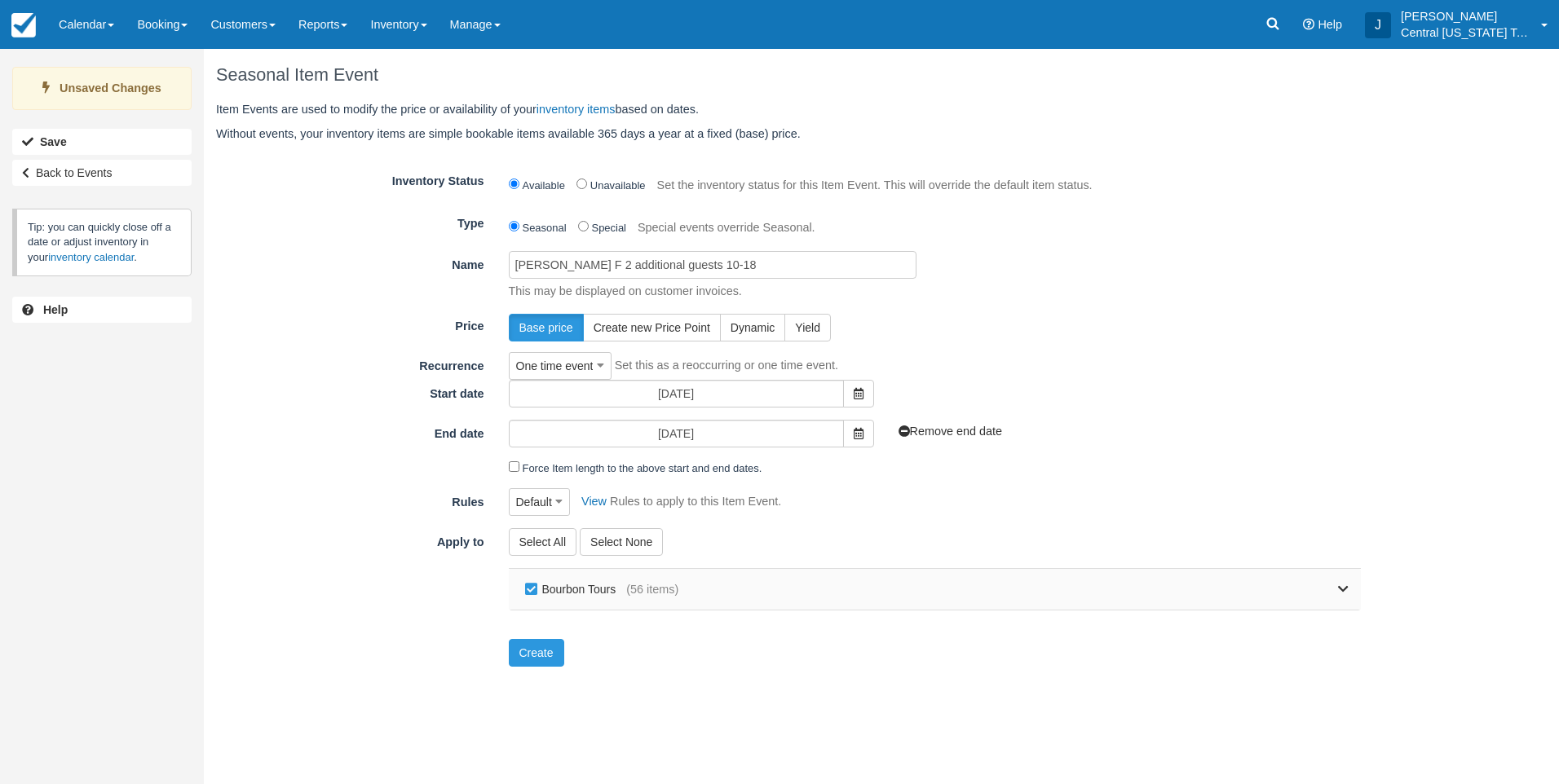
checkbox input "false"
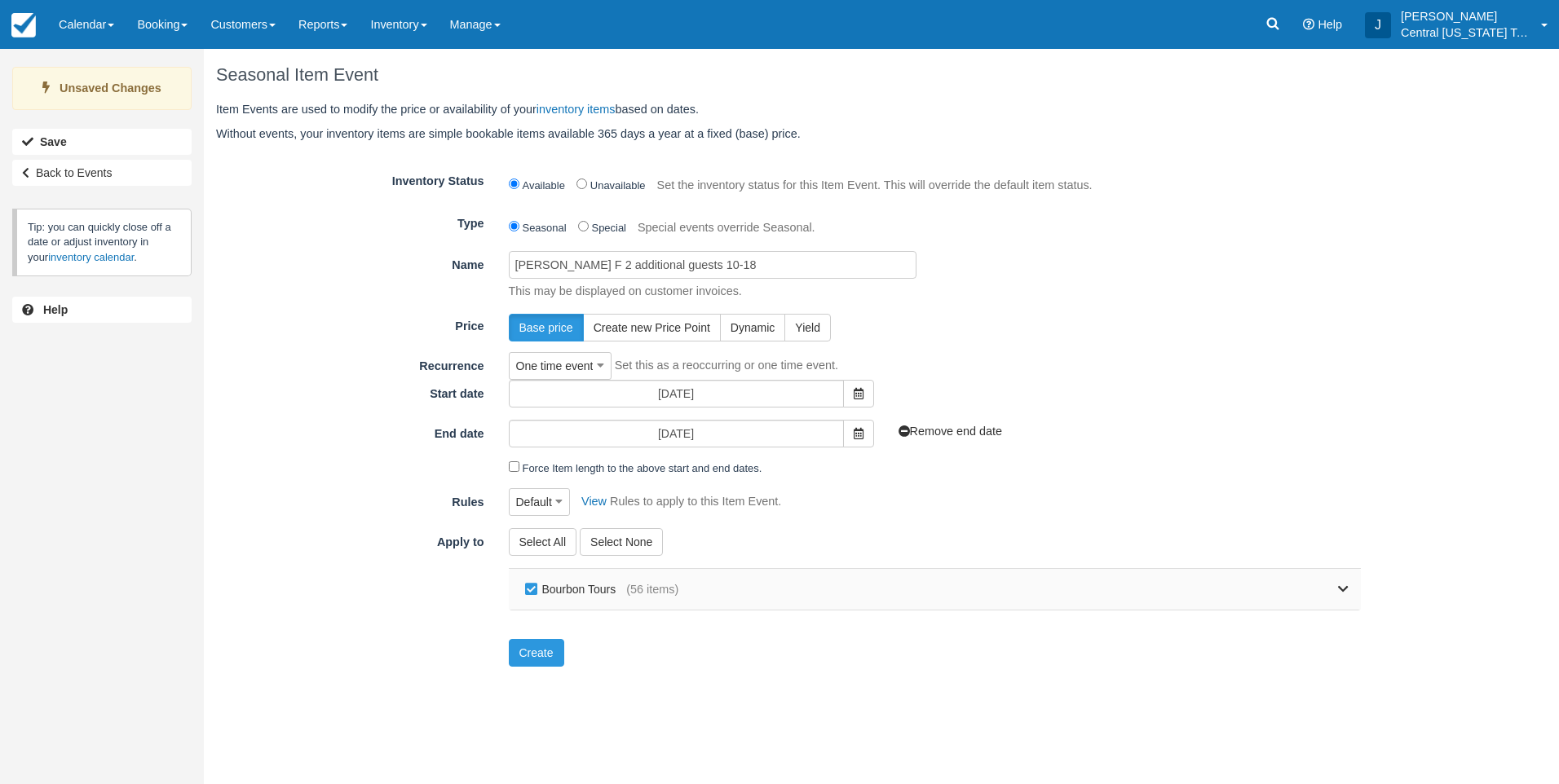
checkbox input "false"
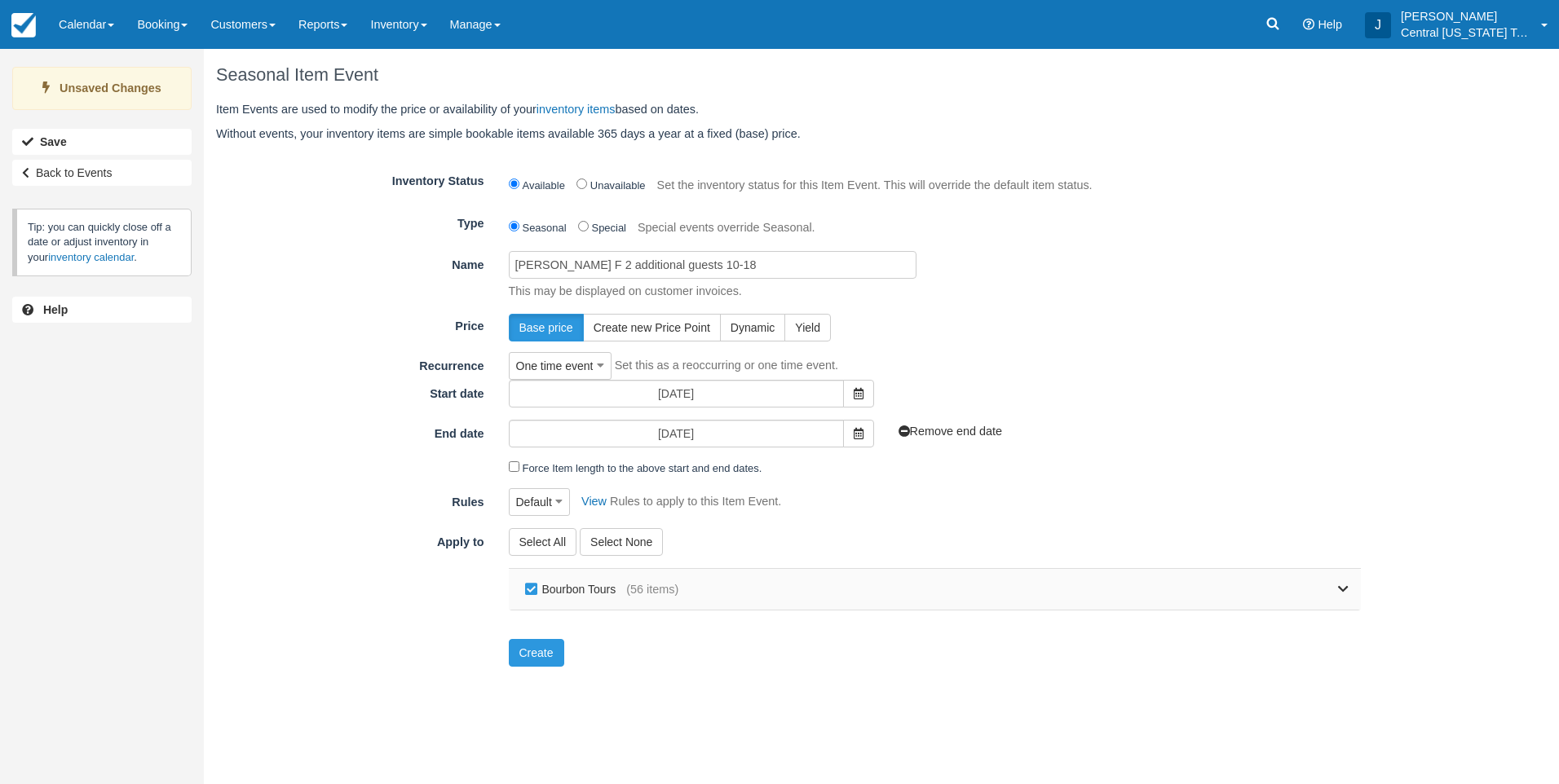
checkbox input "false"
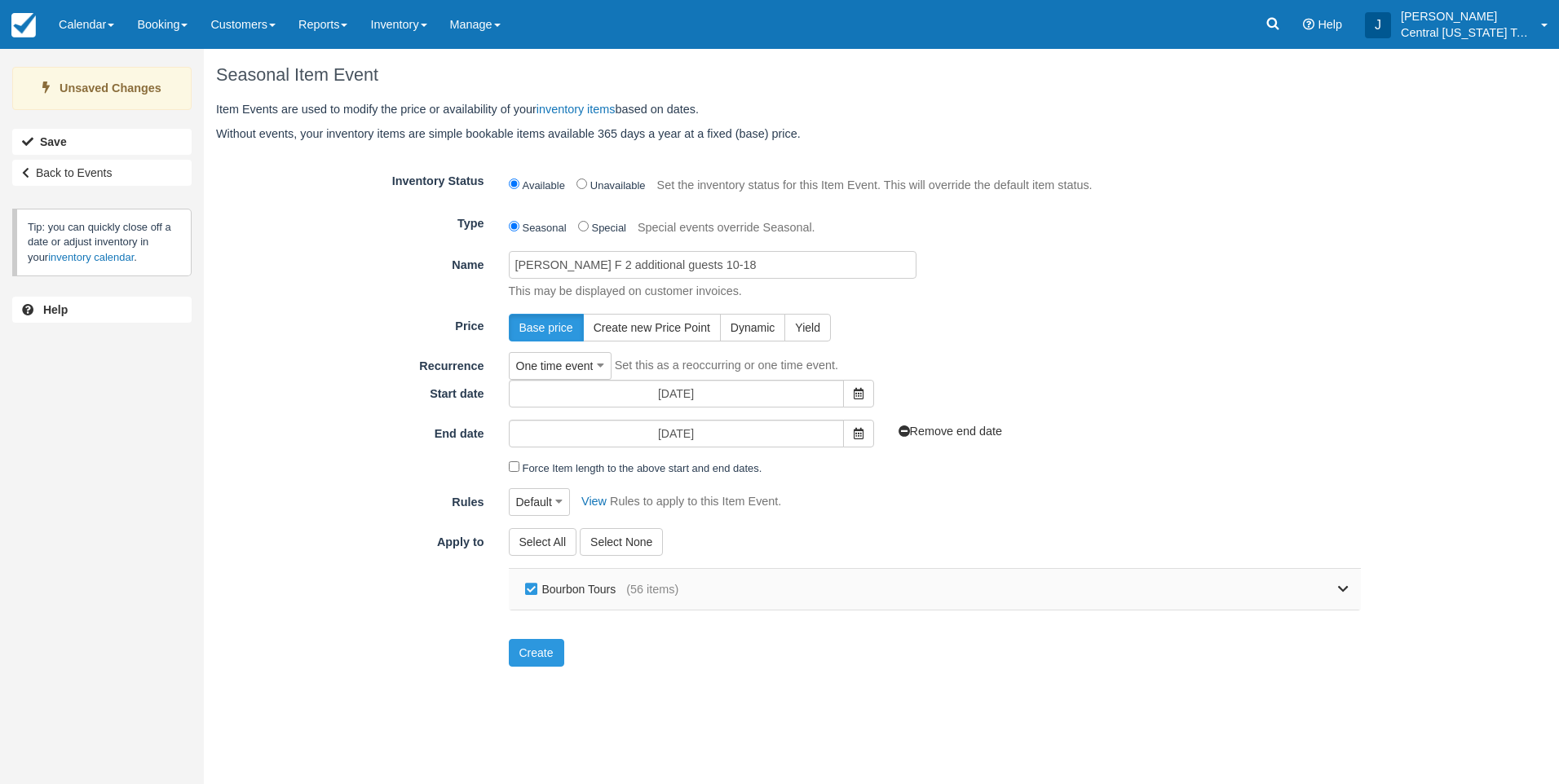
checkbox input "false"
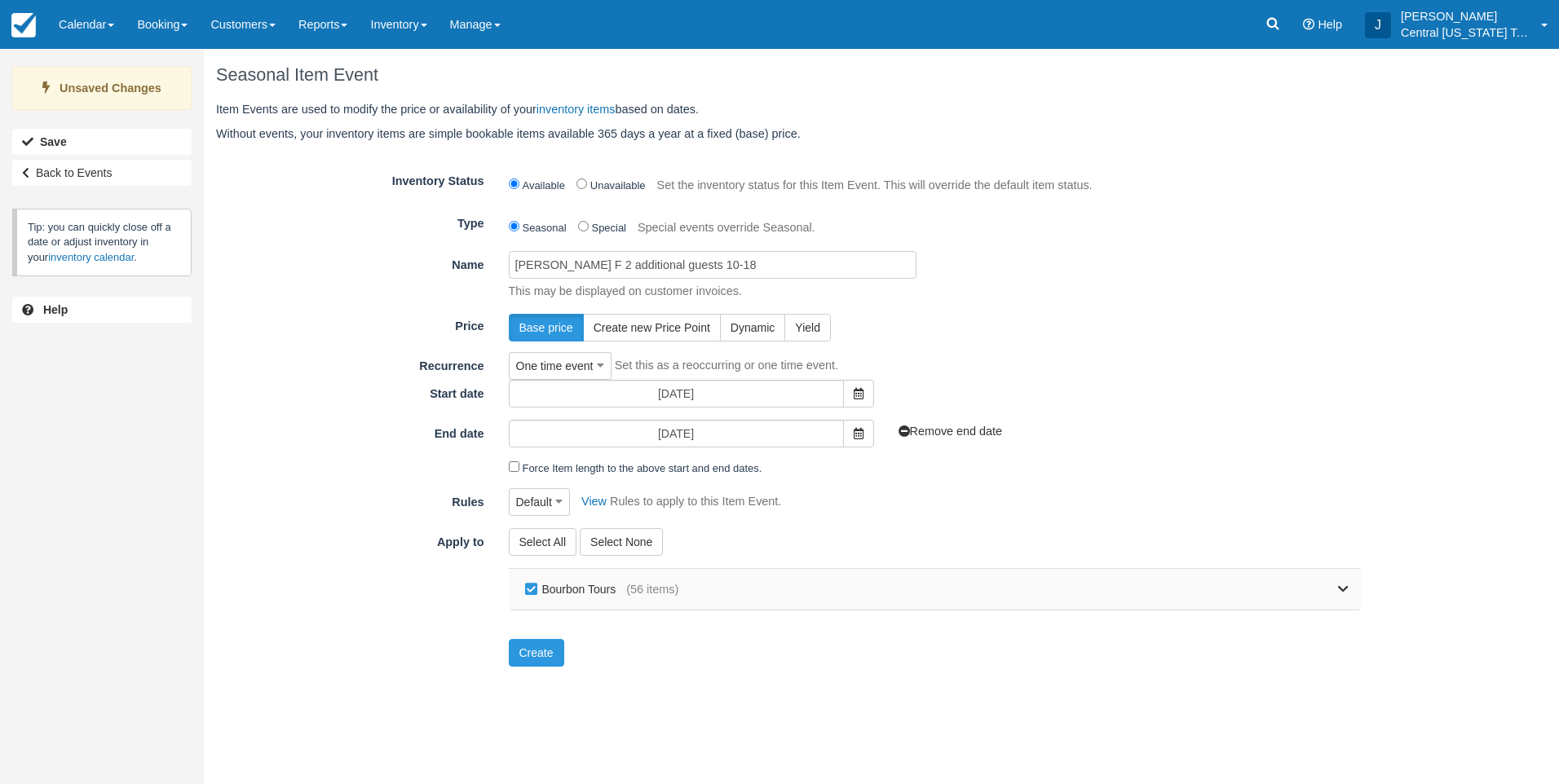
checkbox input "false"
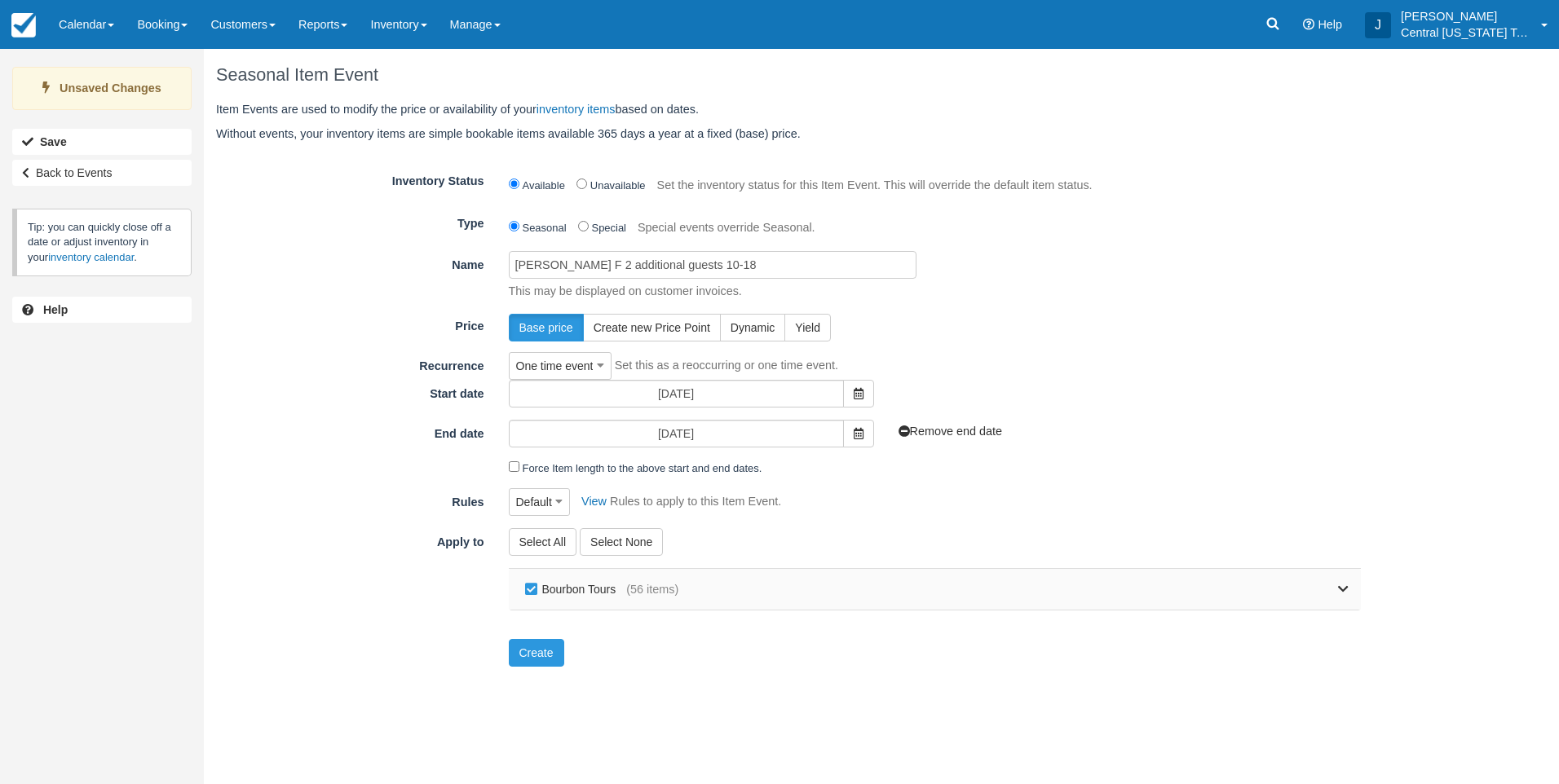
checkbox input "false"
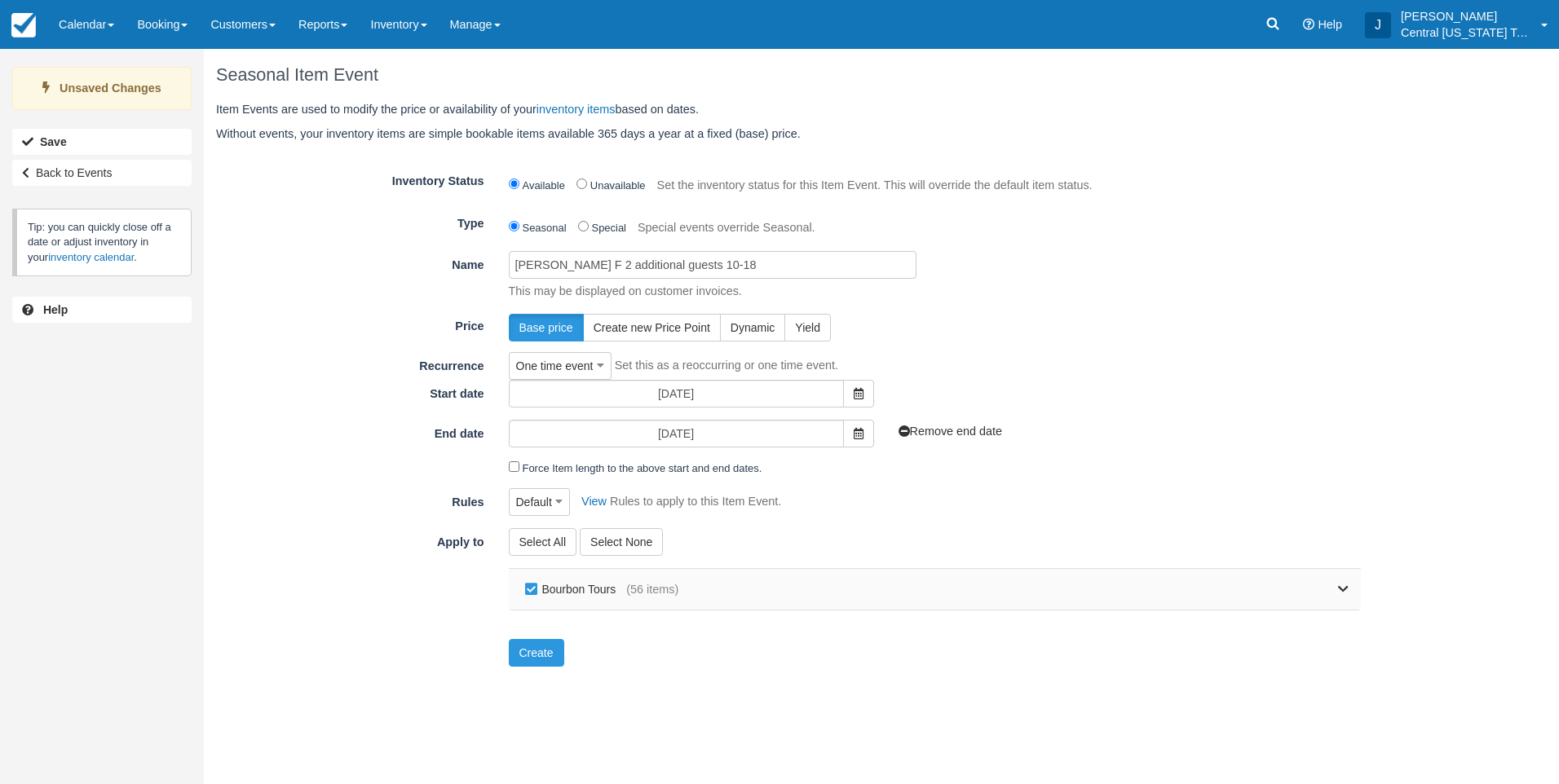
checkbox input "false"
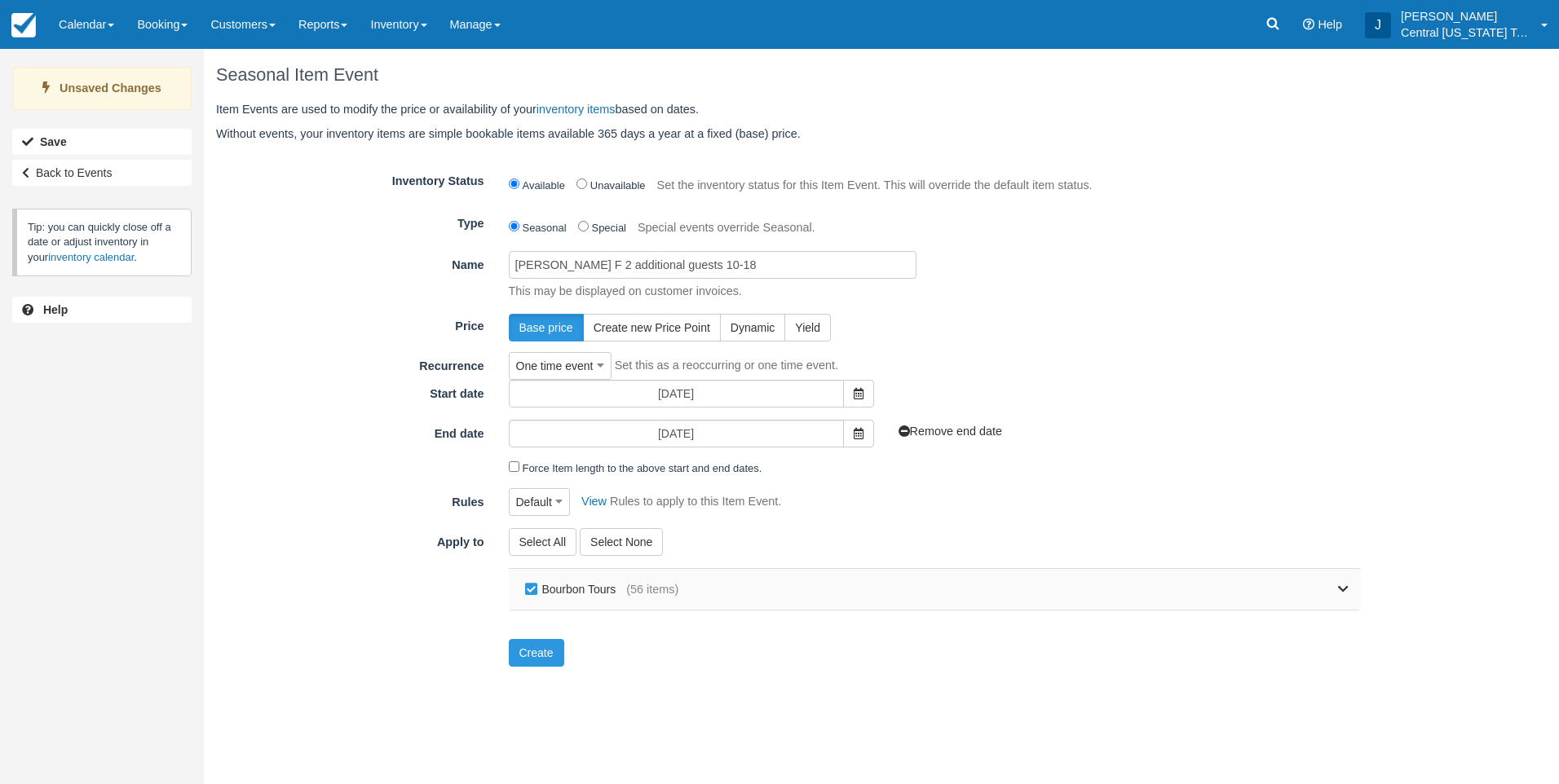
checkbox input "false"
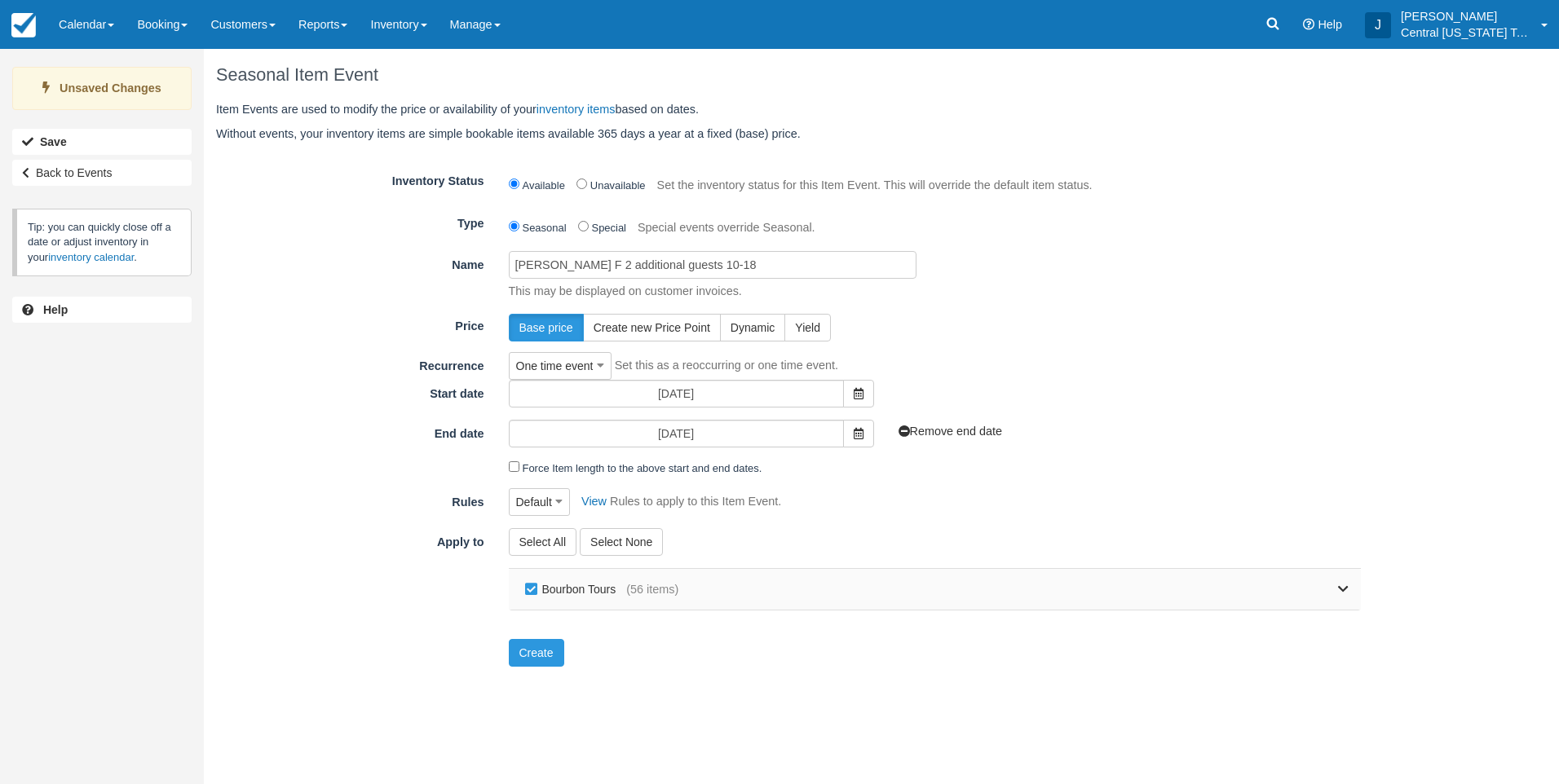
checkbox input "false"
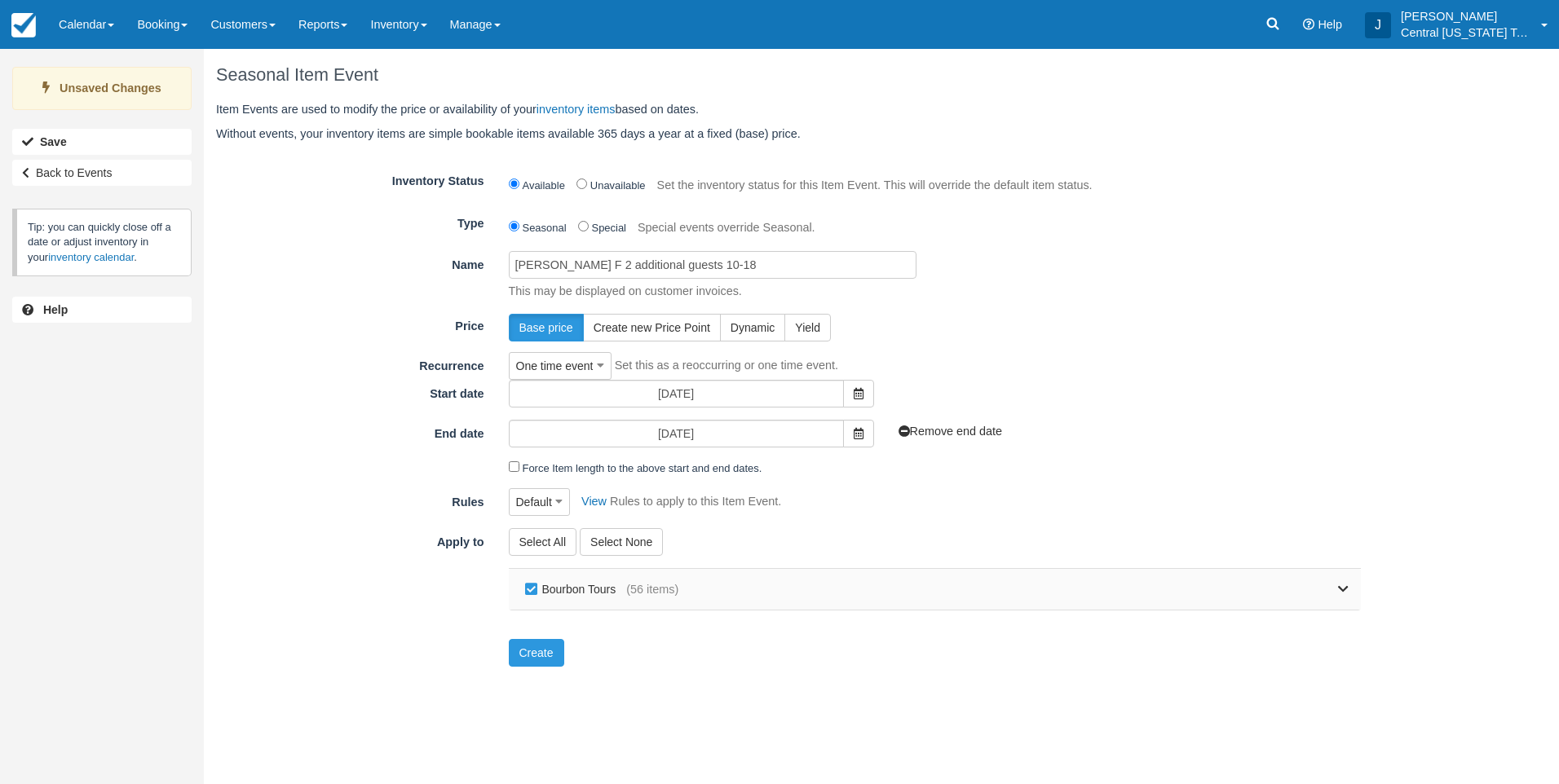
checkbox input "false"
click at [1335, 592] on link at bounding box center [1013, 588] width 670 height 40
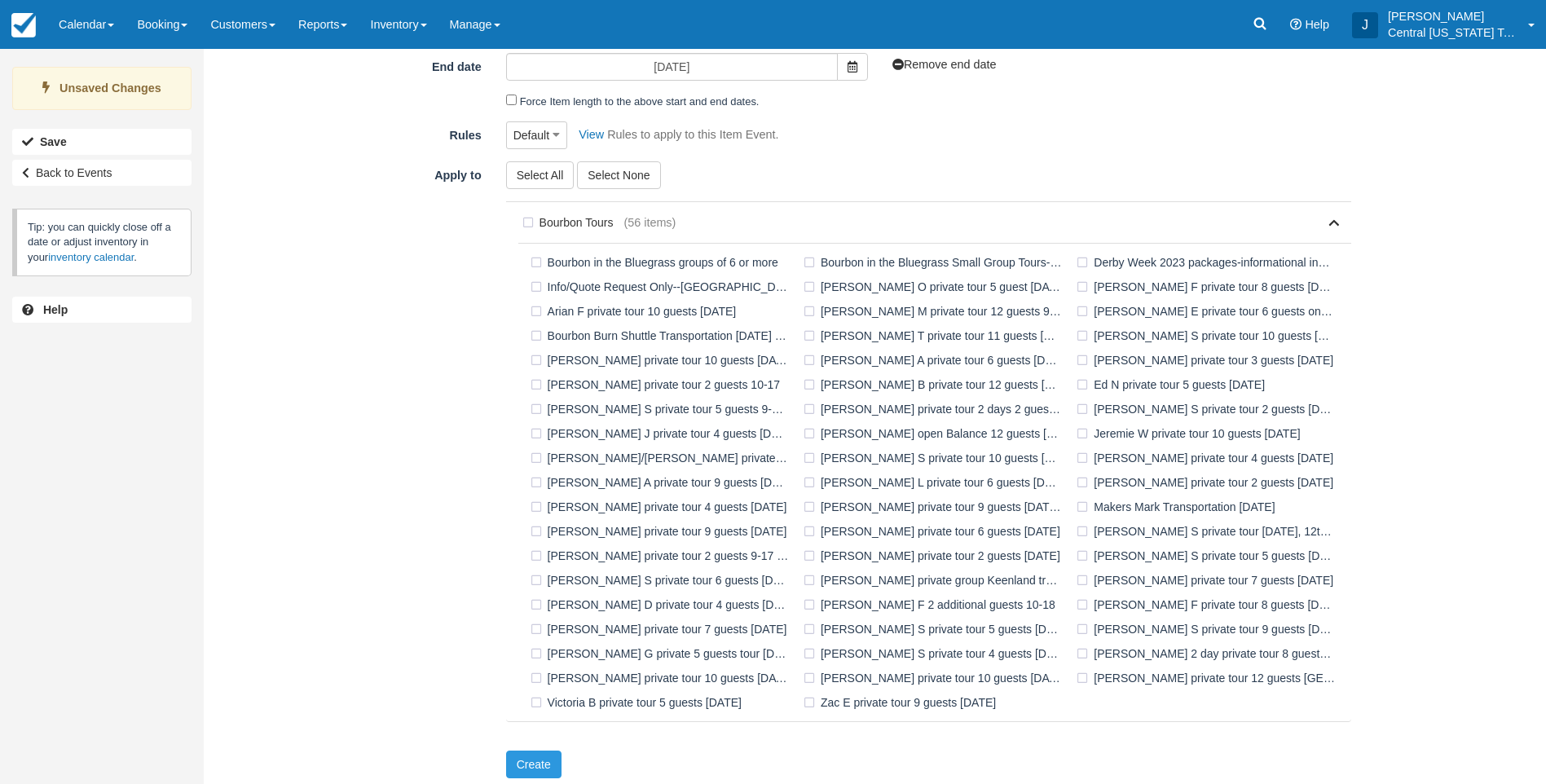
scroll to position [373, 0]
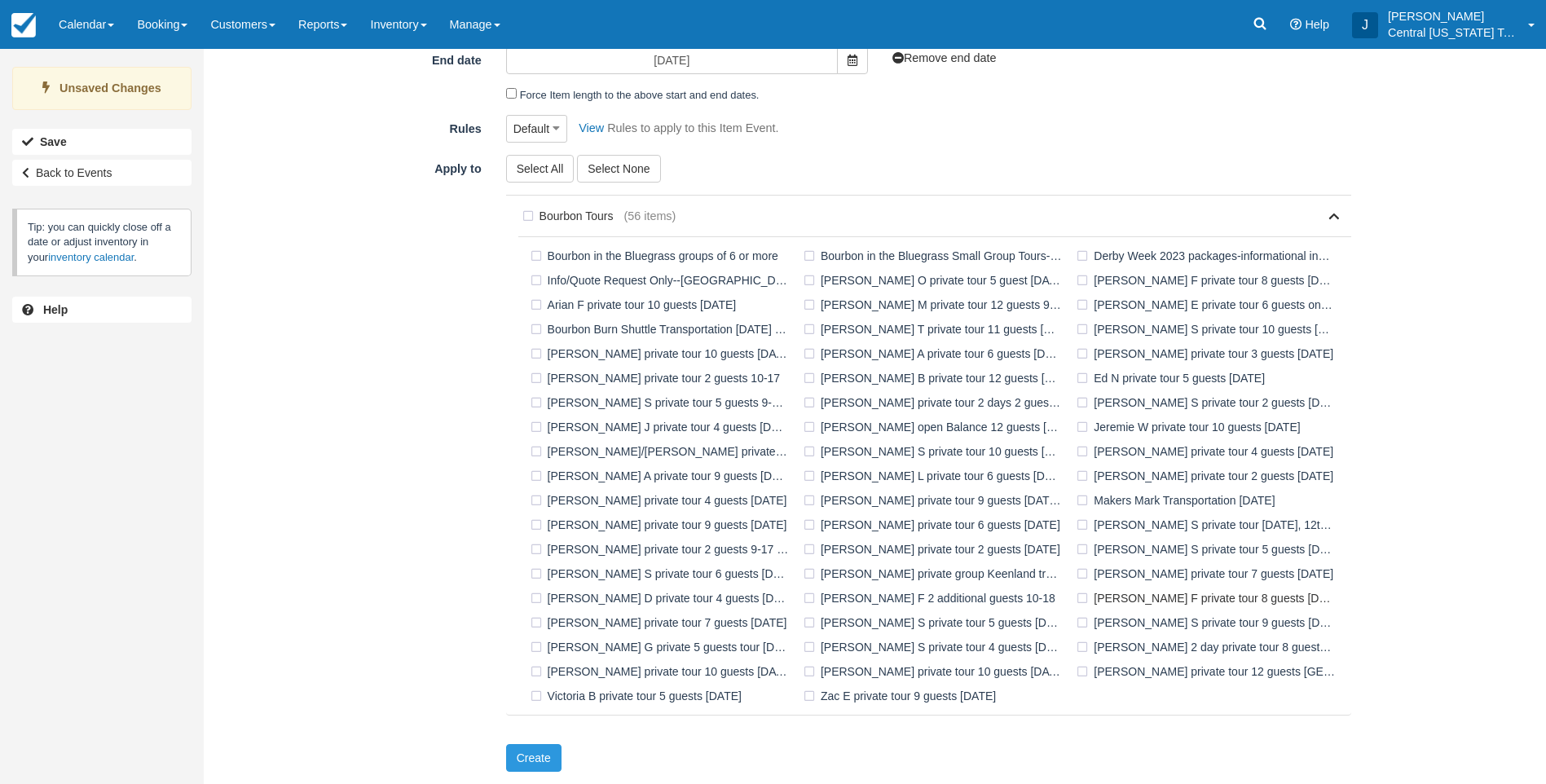
click at [1084, 598] on label "Rebekah F private tour 8 guests 10-18-25" at bounding box center [1209, 598] width 273 height 25
checkbox input "true"
click at [525, 749] on button "Create" at bounding box center [534, 757] width 55 height 28
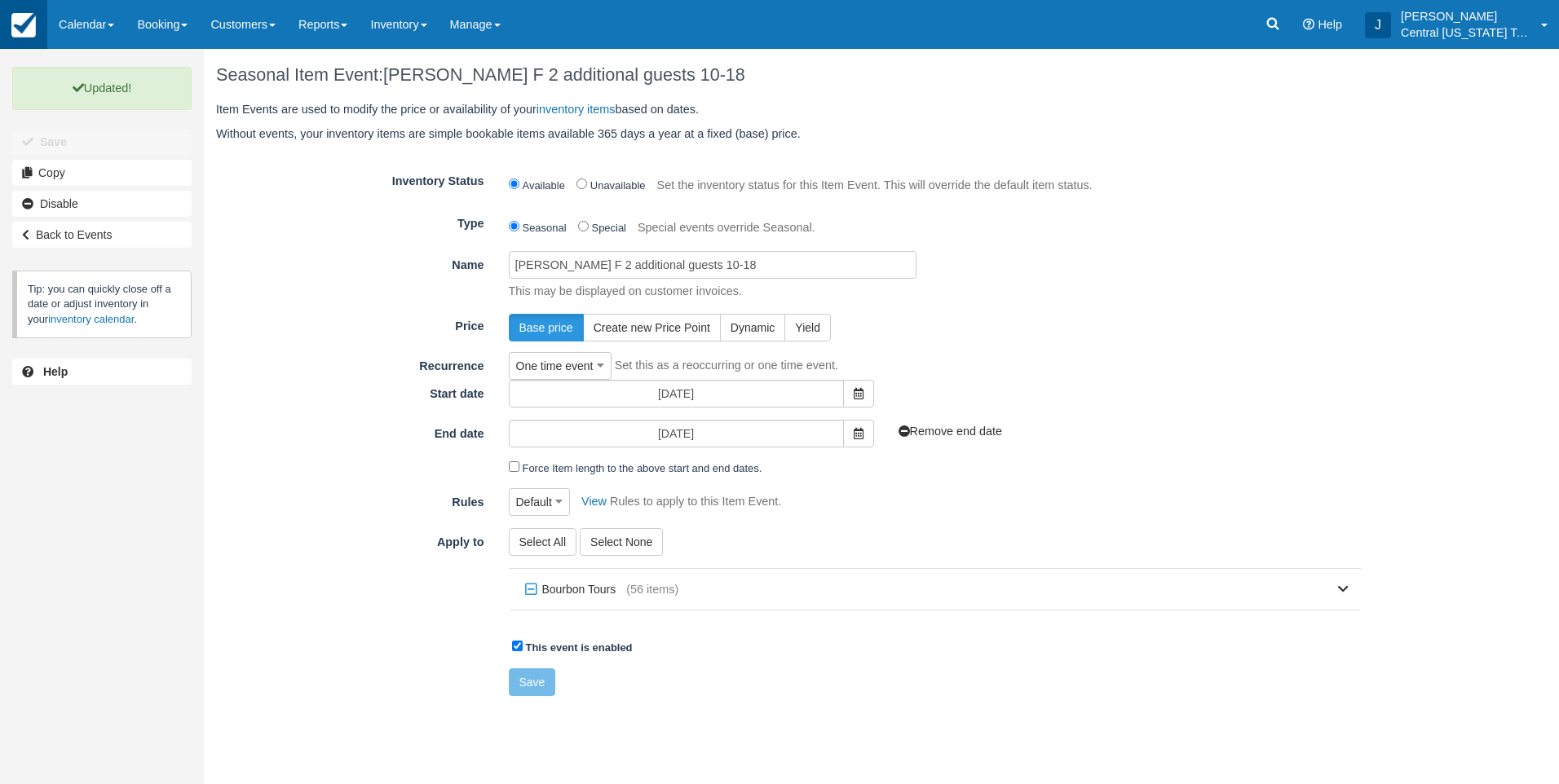
click at [22, 36] on img at bounding box center [24, 25] width 25 height 25
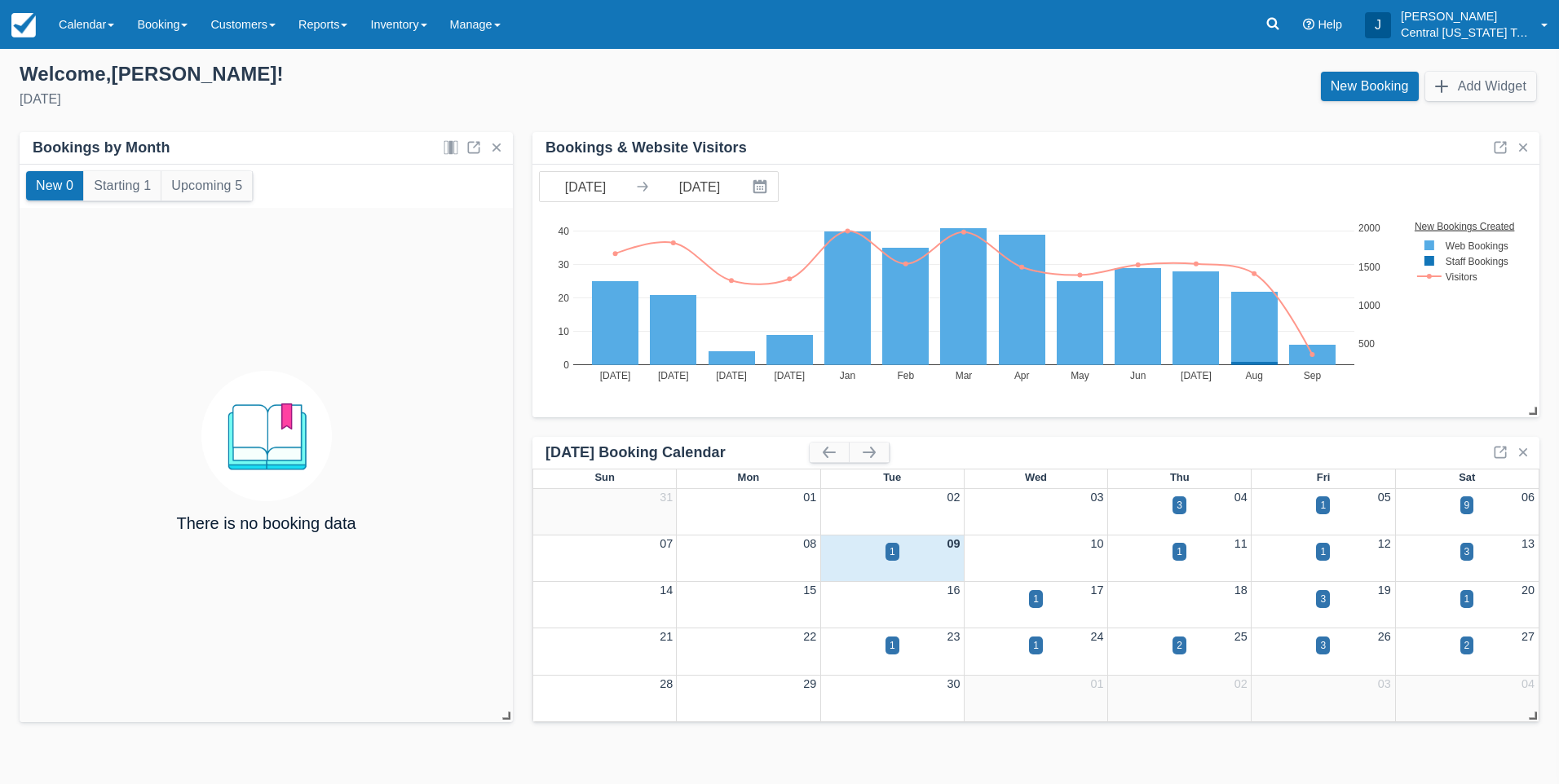
click at [305, 101] on div "[DATE]" at bounding box center [393, 99] width 747 height 20
click at [716, 82] on div "Welcome , [PERSON_NAME] !" at bounding box center [393, 74] width 747 height 25
click at [433, 30] on link "Inventory" at bounding box center [398, 25] width 79 height 49
click at [322, 96] on div "[DATE]" at bounding box center [393, 99] width 747 height 20
